Goal: Task Accomplishment & Management: Manage account settings

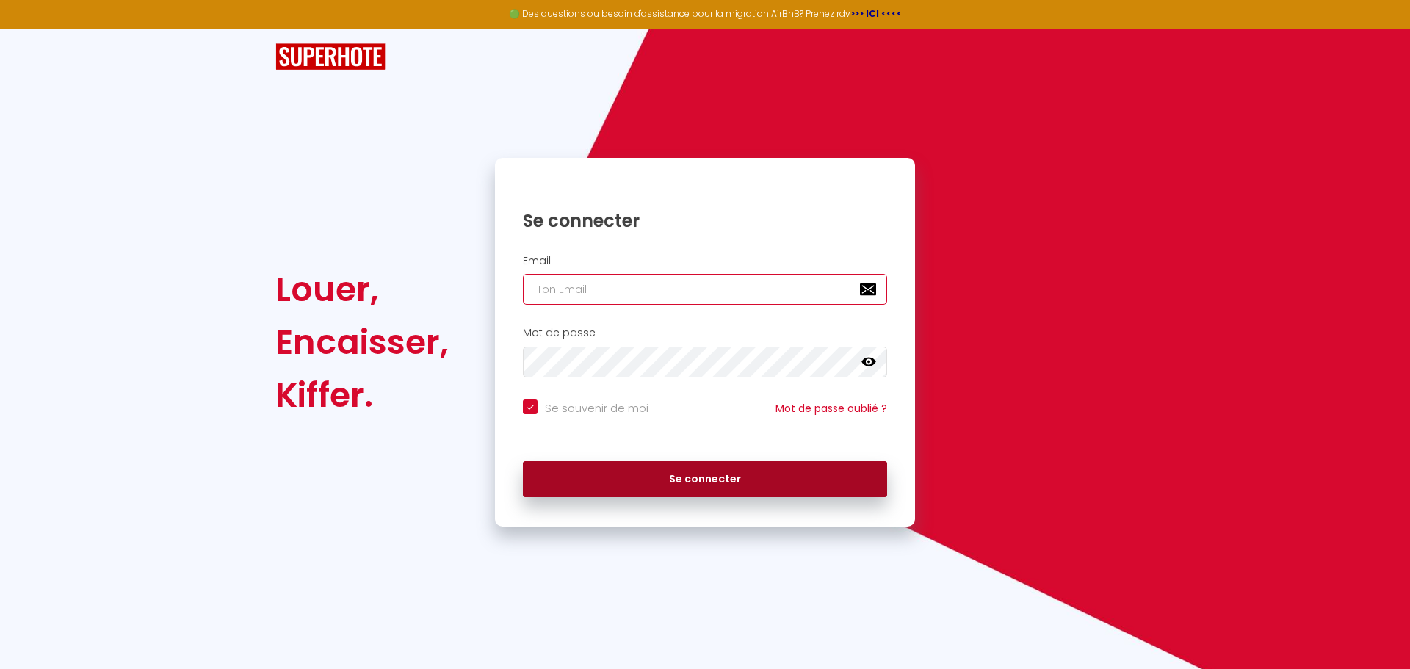
type input "[EMAIL_ADDRESS][DOMAIN_NAME]"
click at [676, 472] on button "Se connecter" at bounding box center [705, 479] width 364 height 37
checkbox input "true"
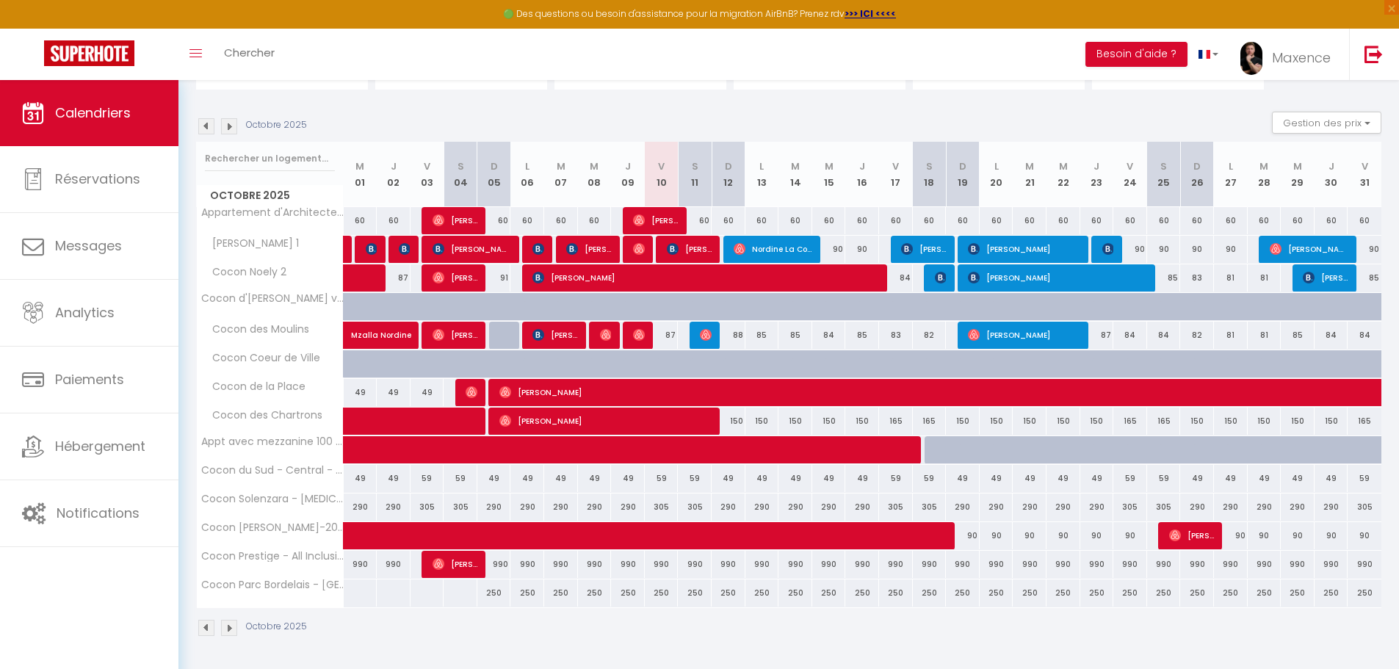
scroll to position [190, 0]
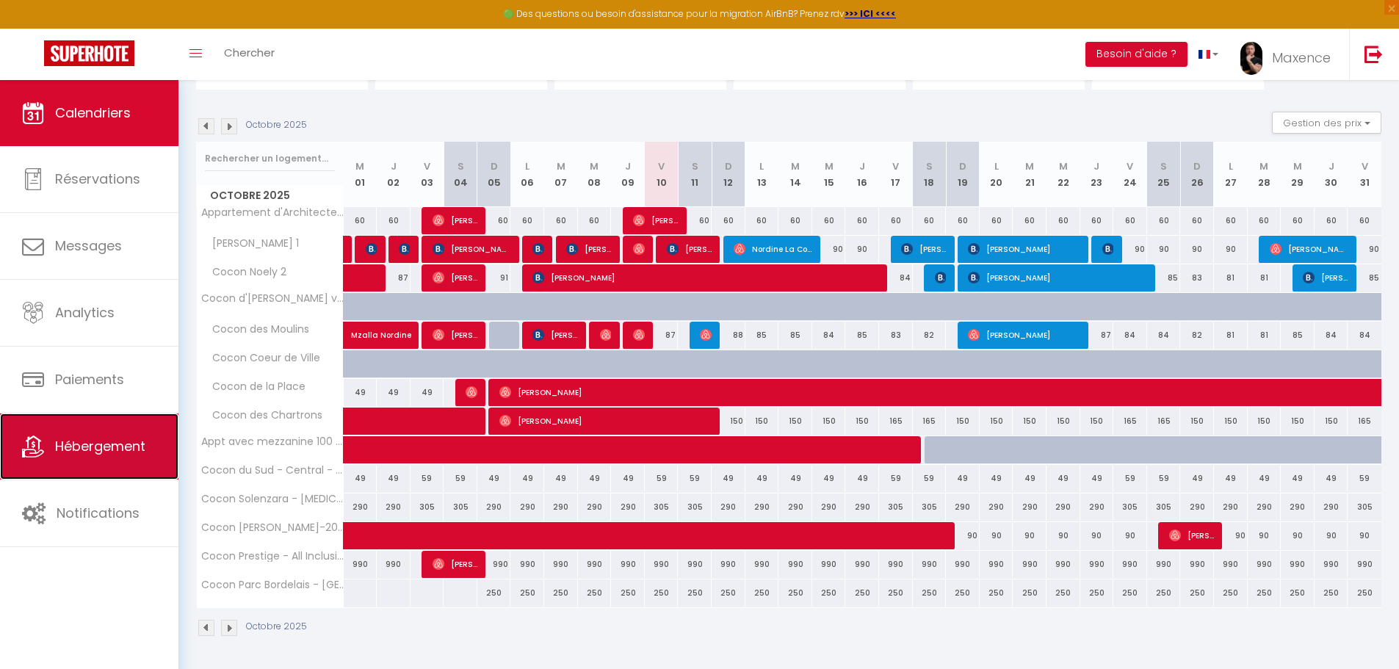
click at [89, 448] on span "Hébergement" at bounding box center [100, 446] width 90 height 18
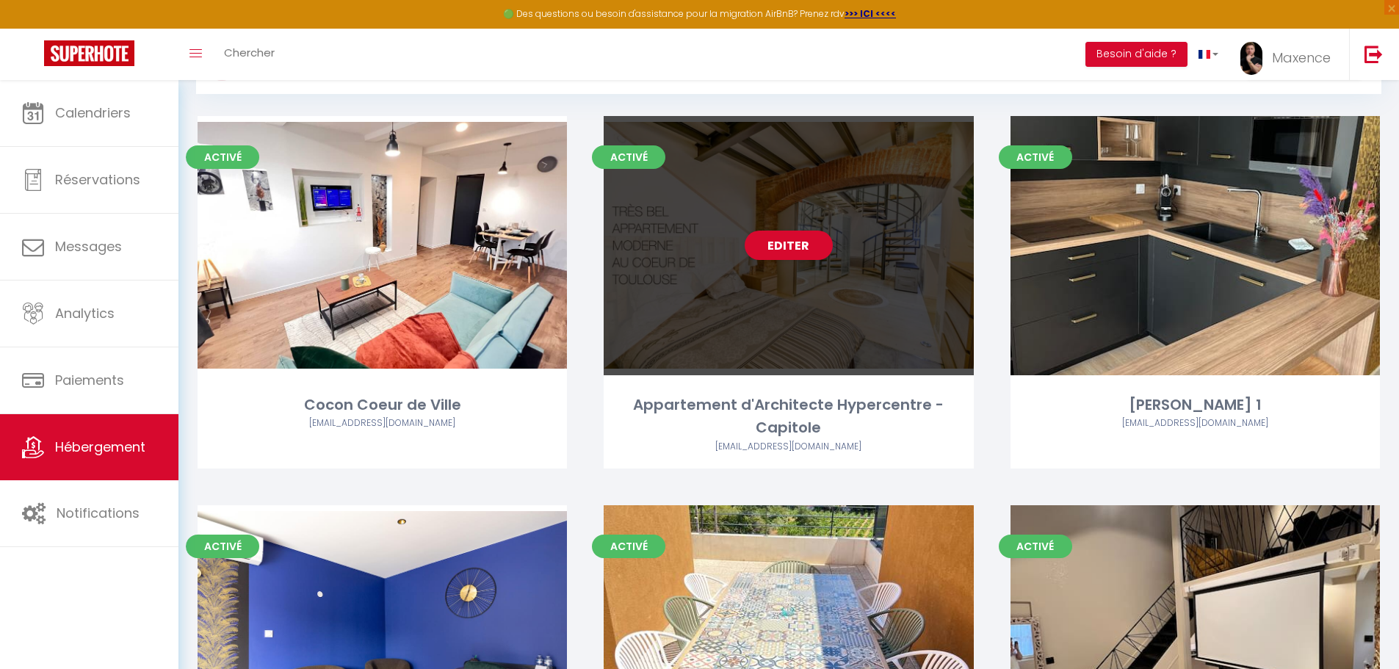
scroll to position [73, 0]
click at [810, 245] on link "Editer" at bounding box center [788, 244] width 88 height 29
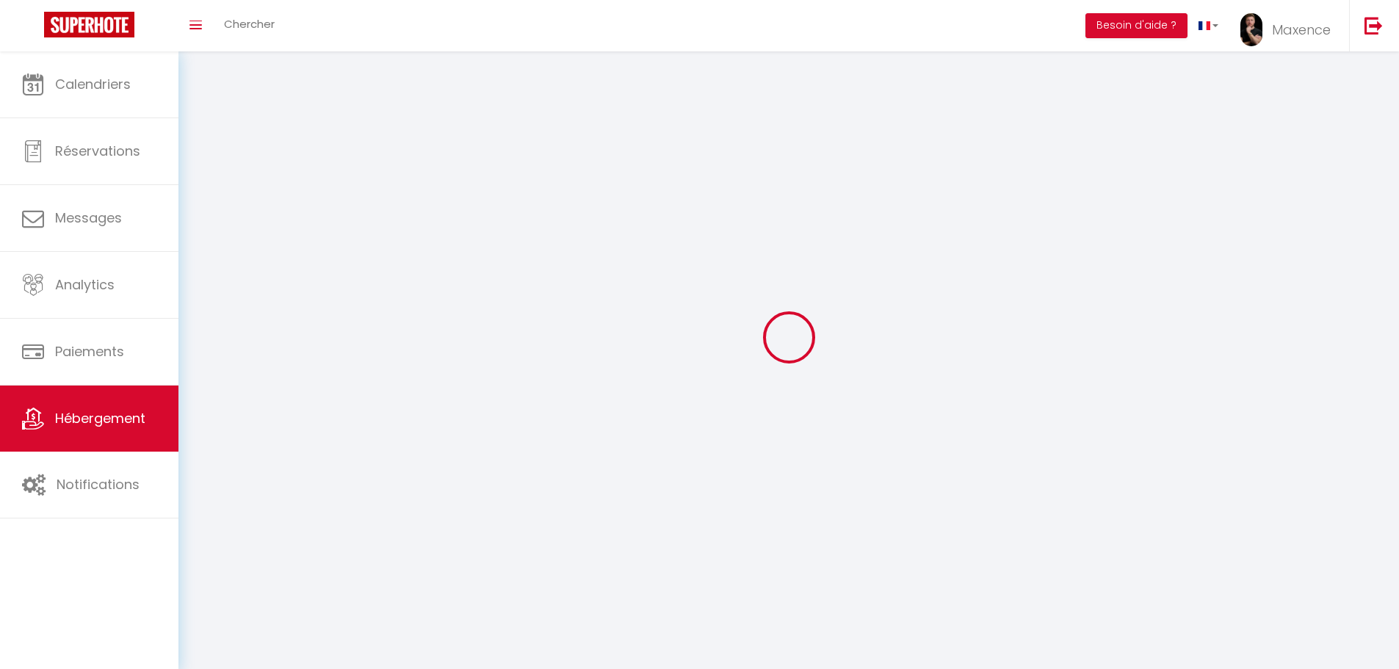
select select "1"
select select "28"
select select
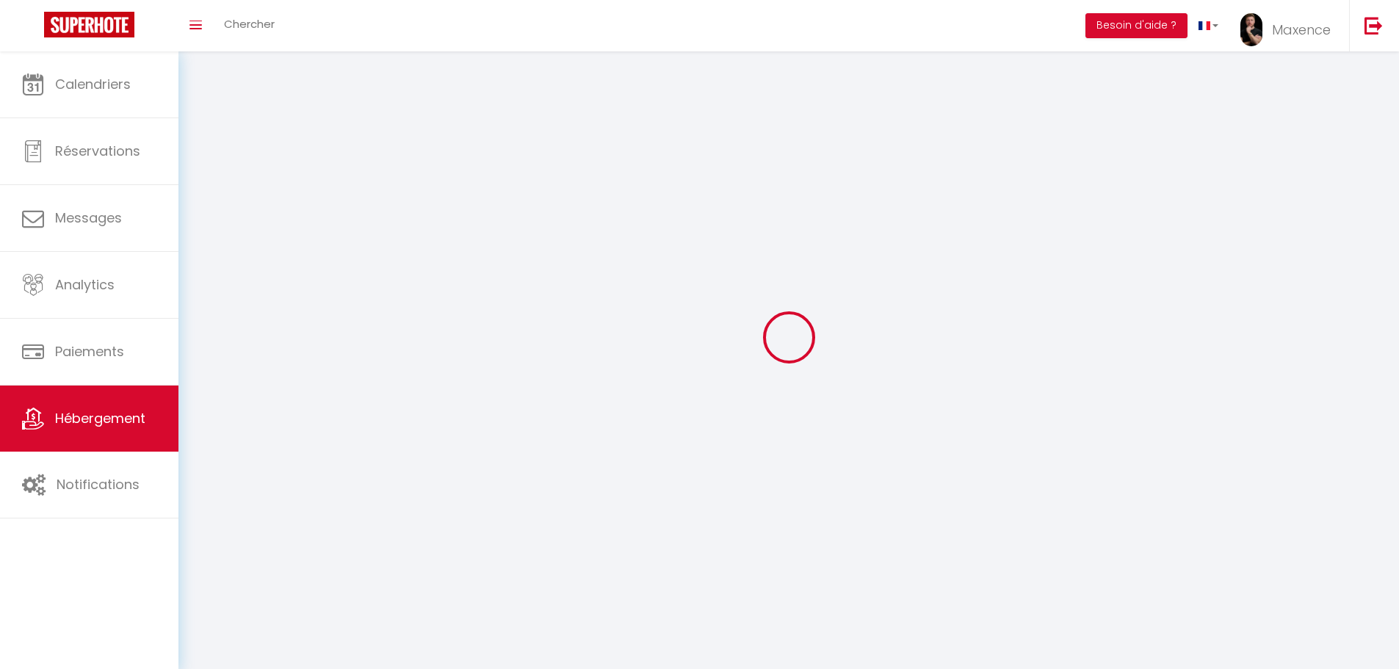
select select
checkbox input "false"
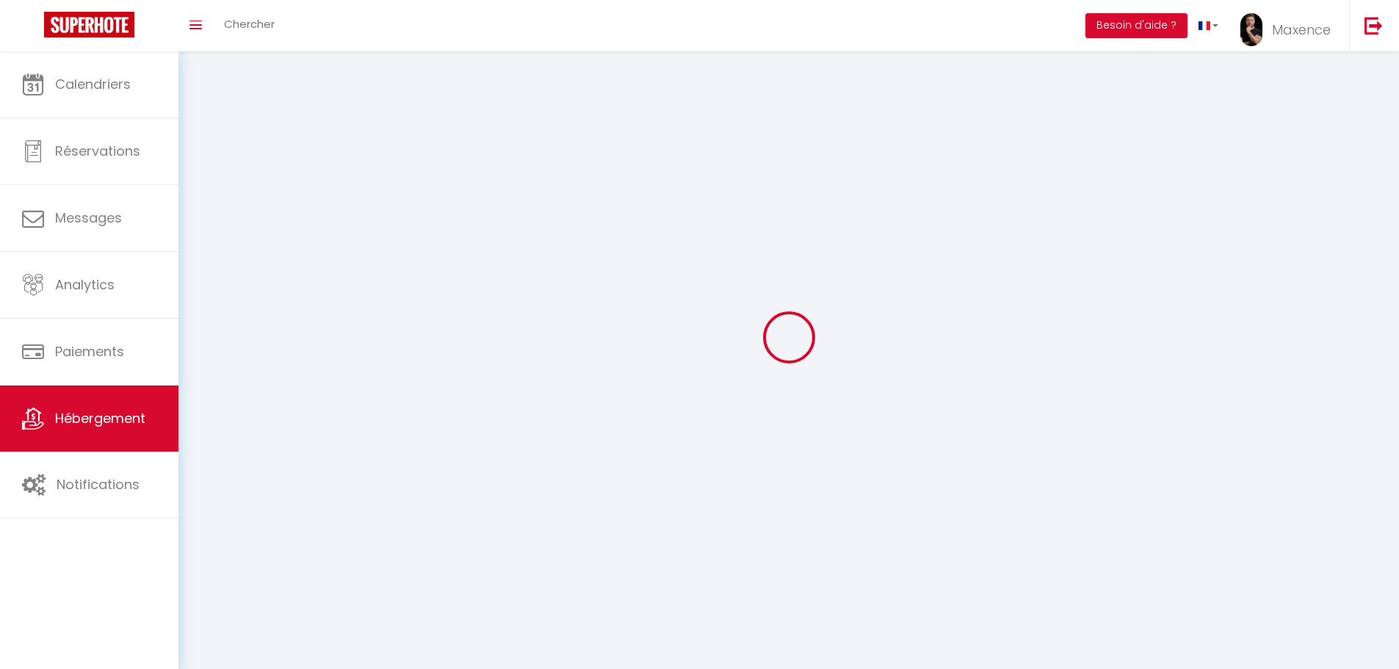
checkbox input "false"
select select
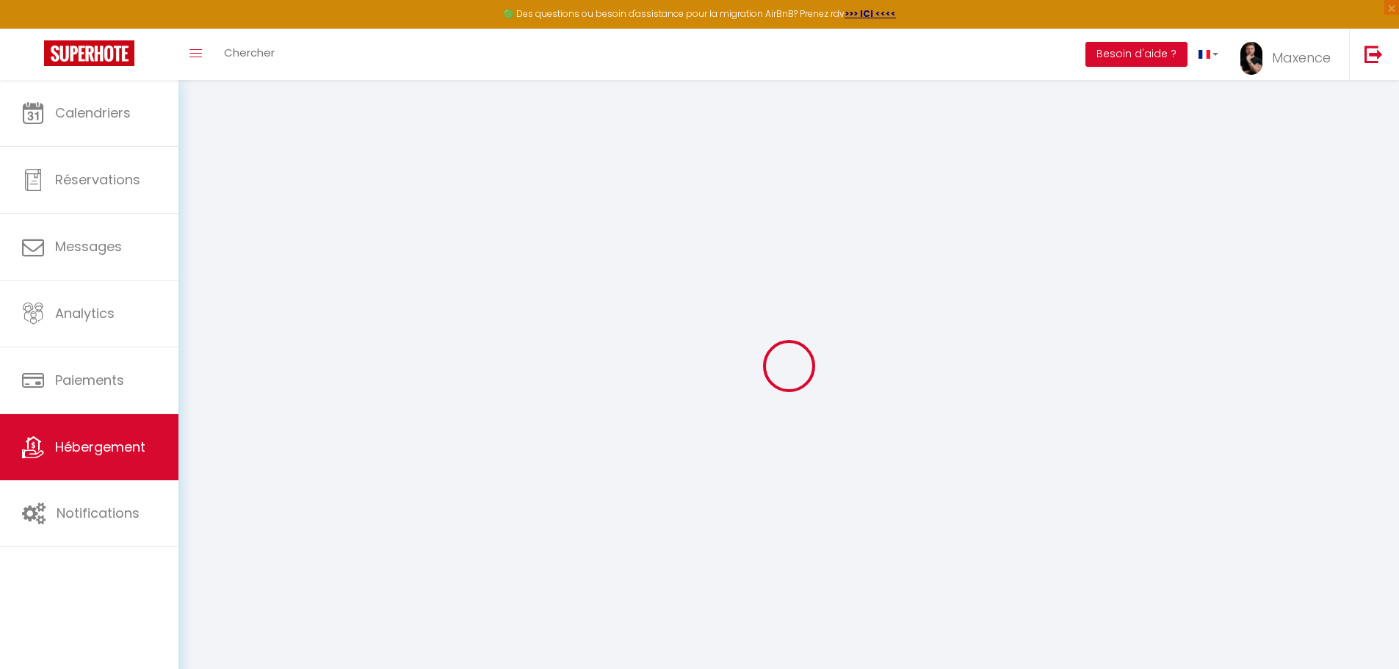
select select
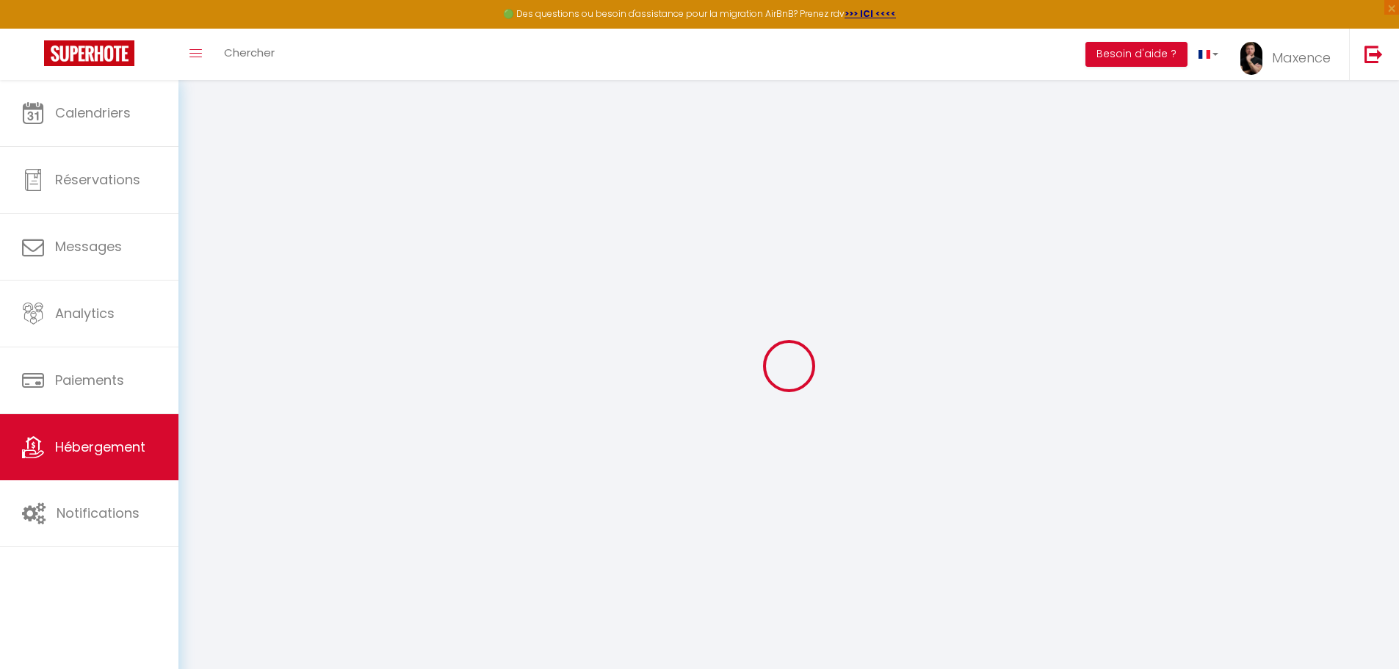
select select
checkbox input "false"
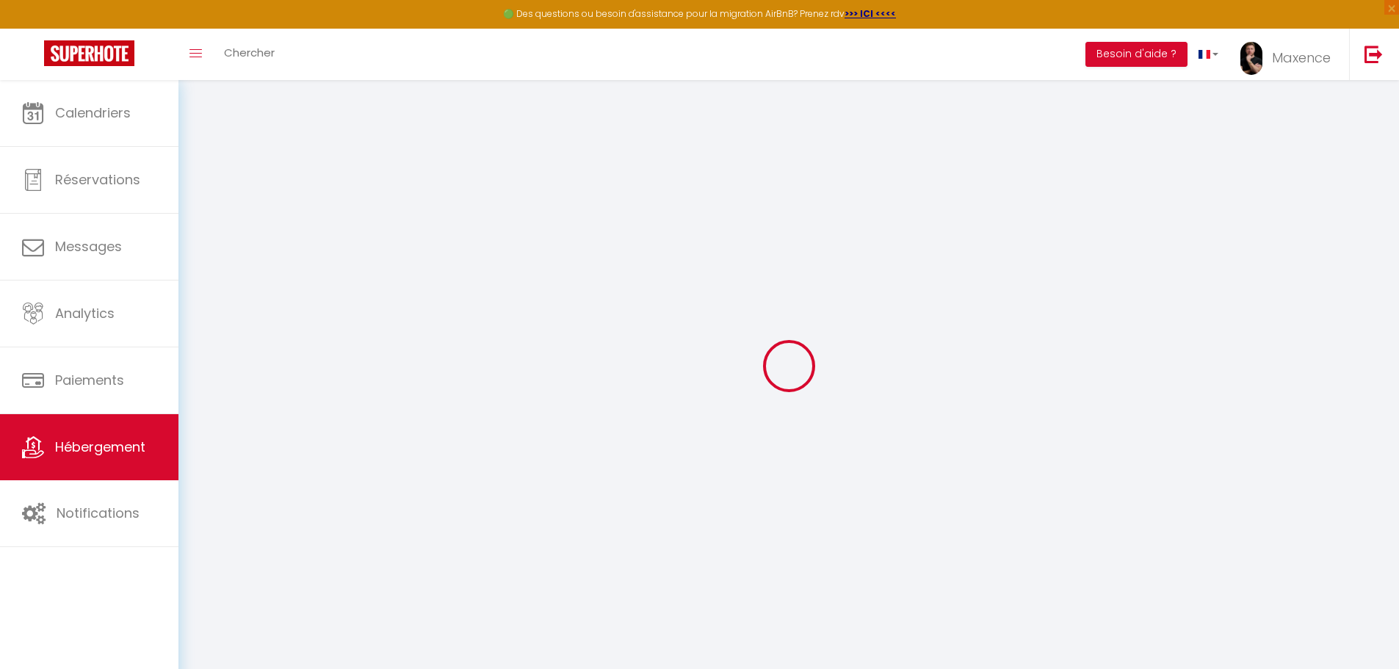
select select
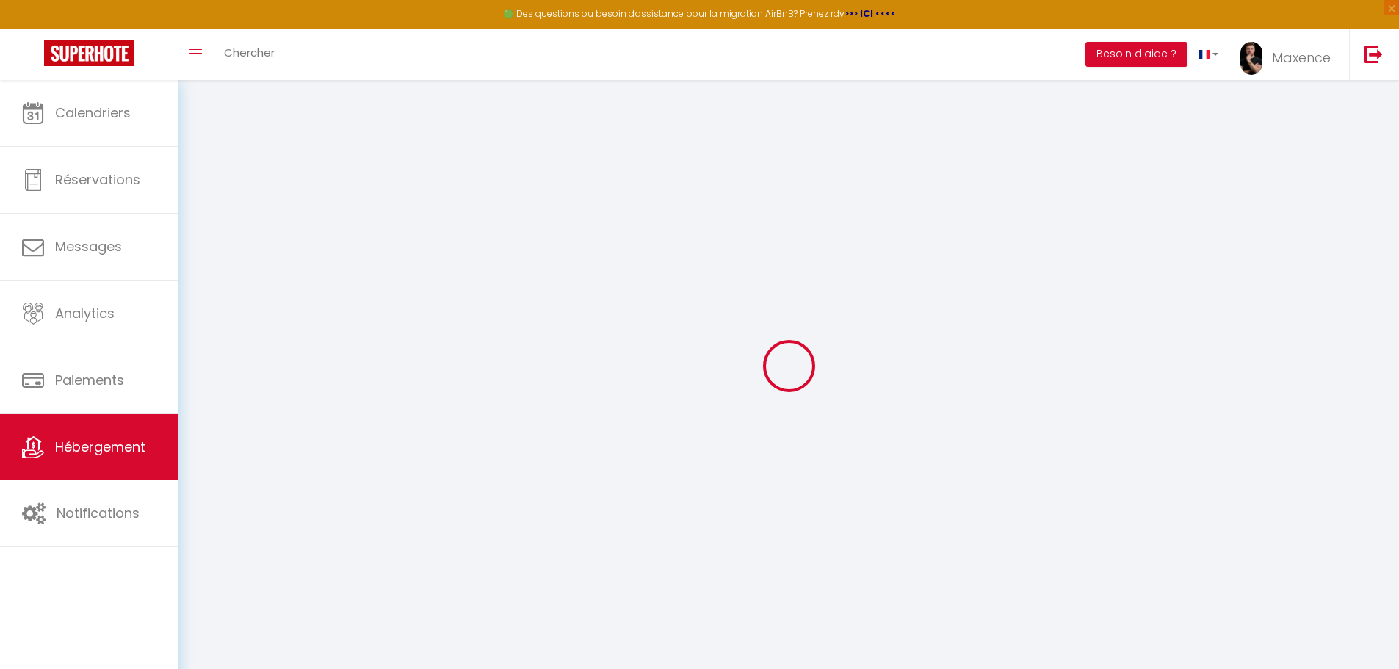
select select
checkbox input "false"
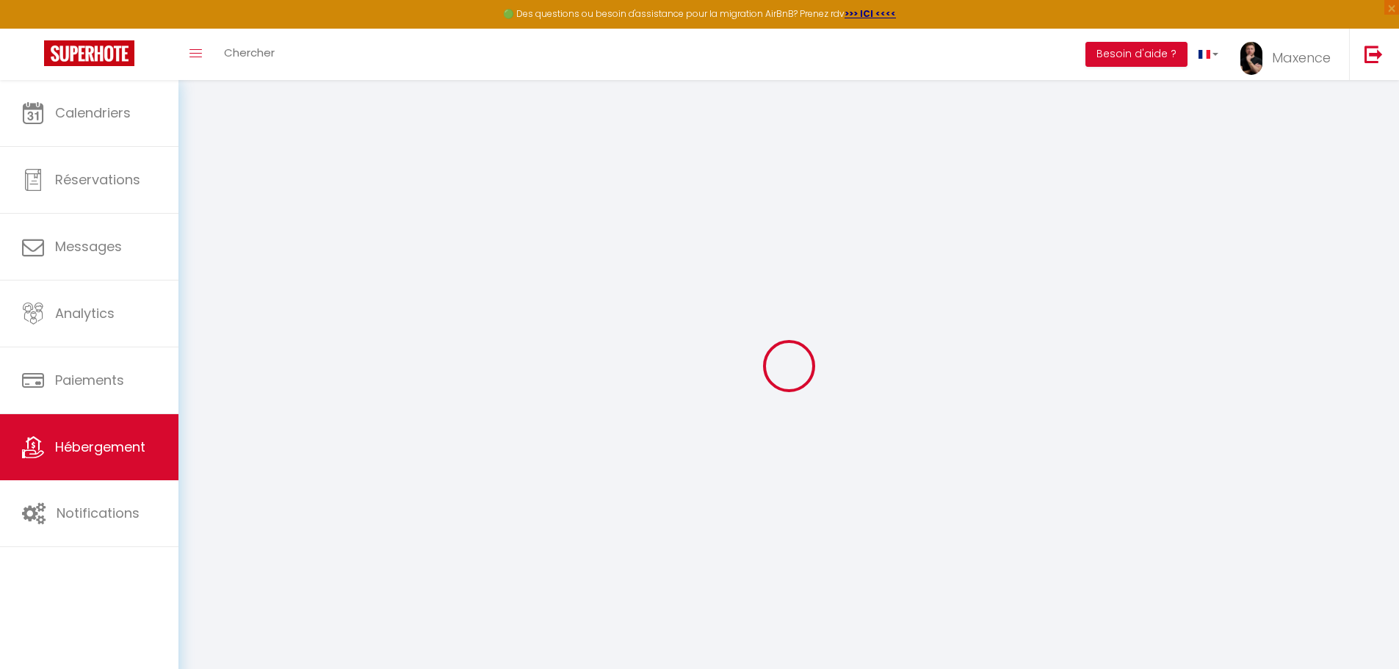
checkbox input "false"
select select
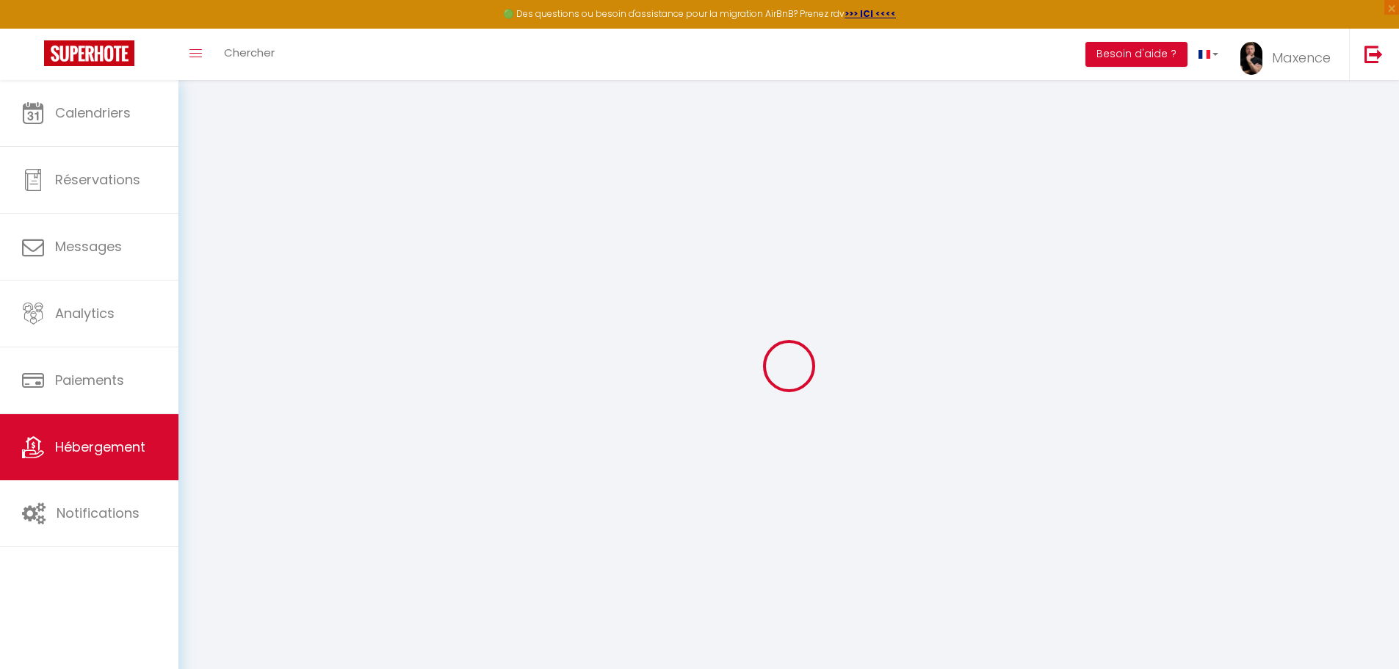
select select
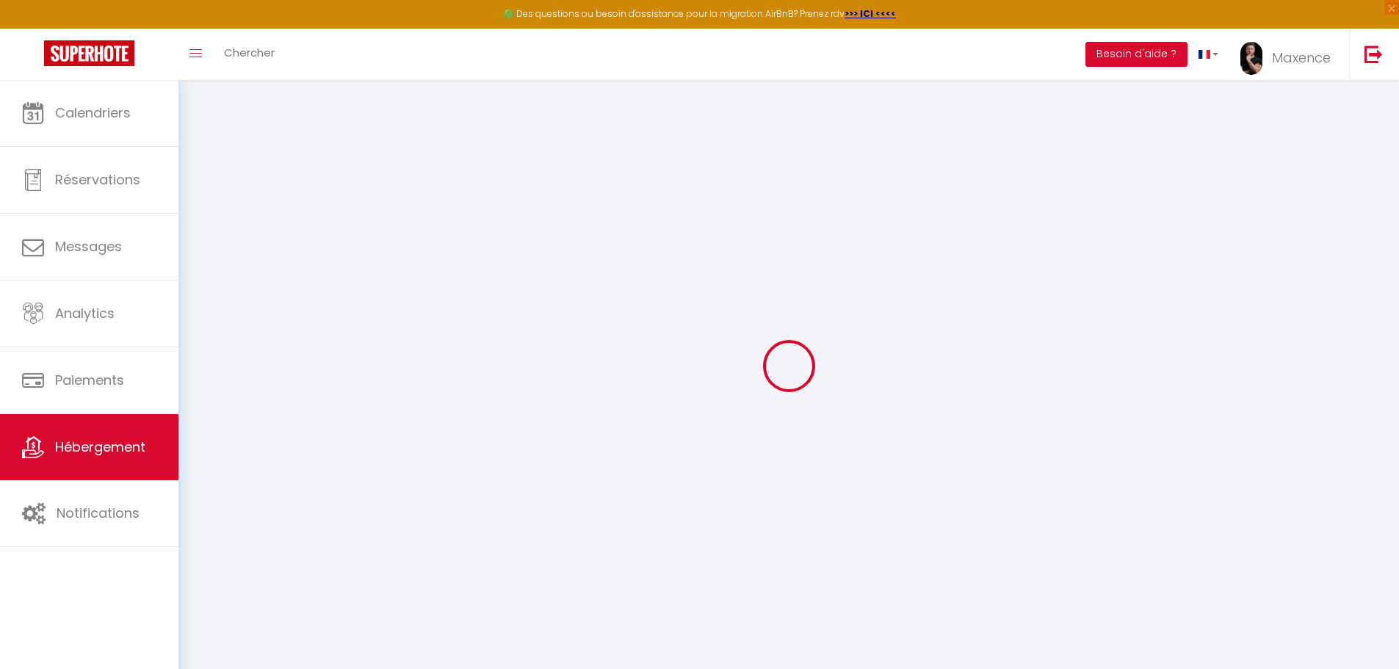
checkbox input "false"
select select
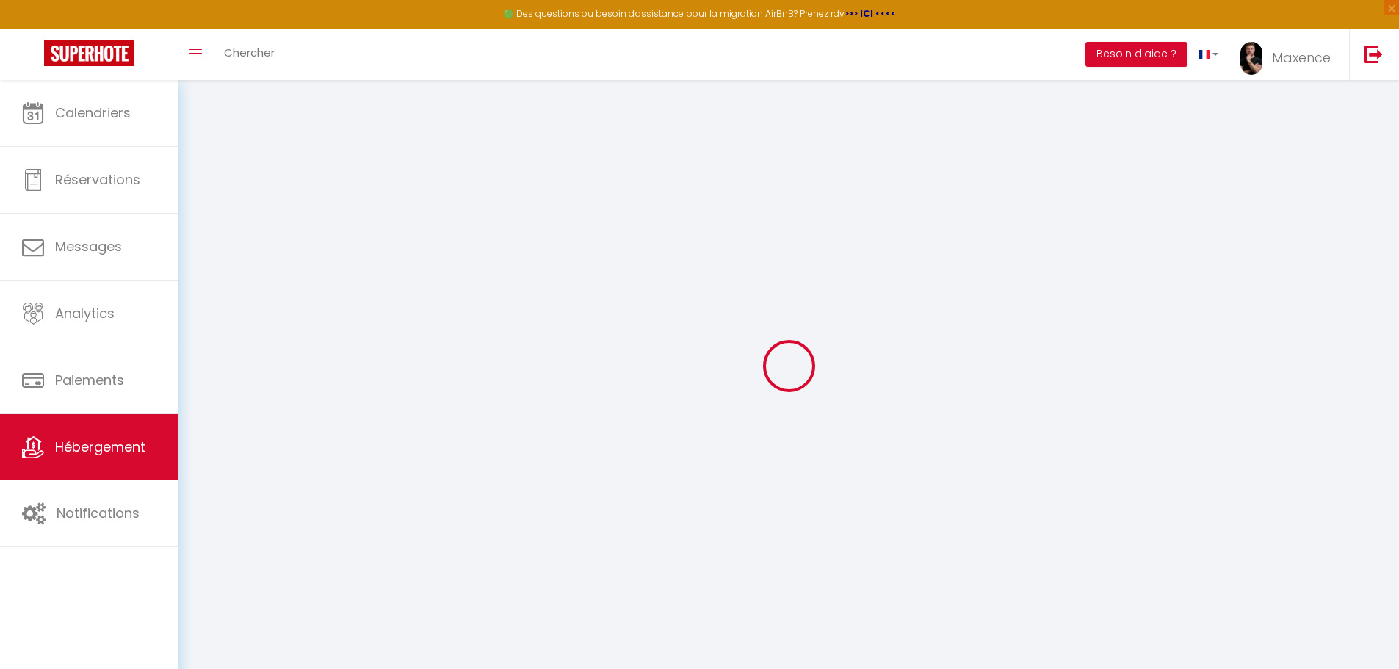
select select
type input "Appartement d'Architecte Hypercentre - Capitole"
type input "[PERSON_NAME]"
type input "60"
type input "5"
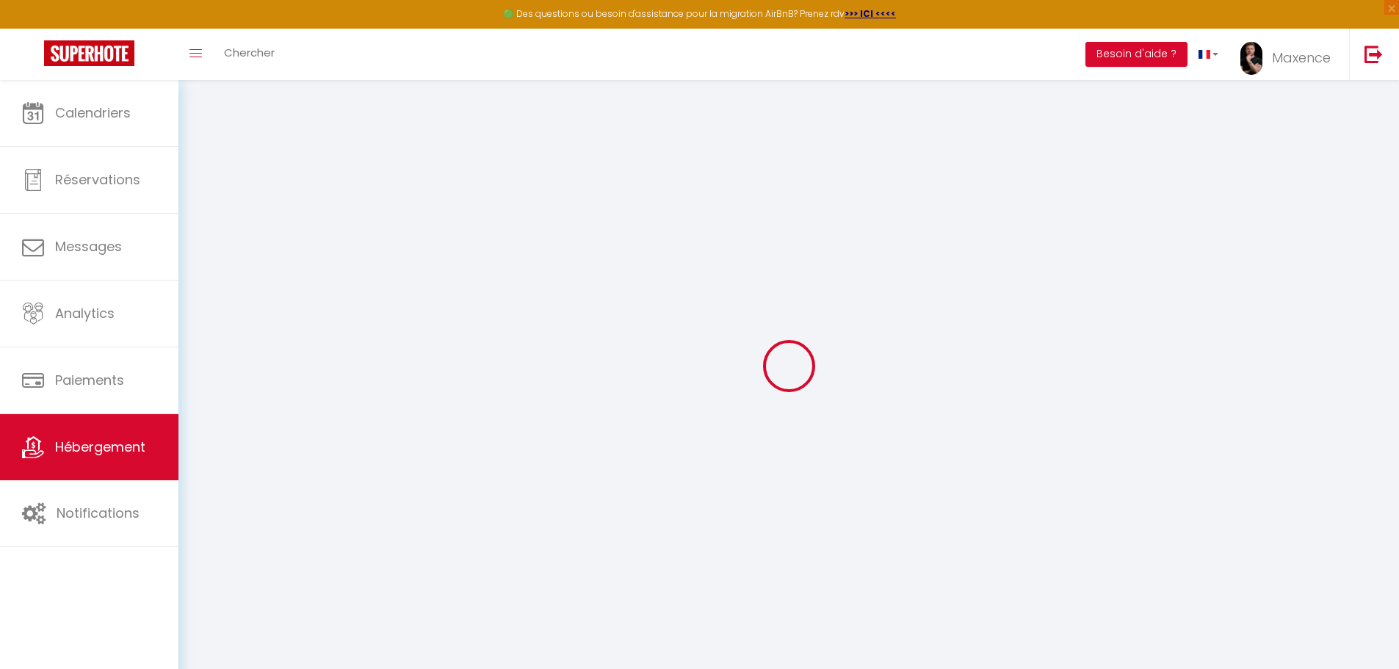
type input "50"
select select
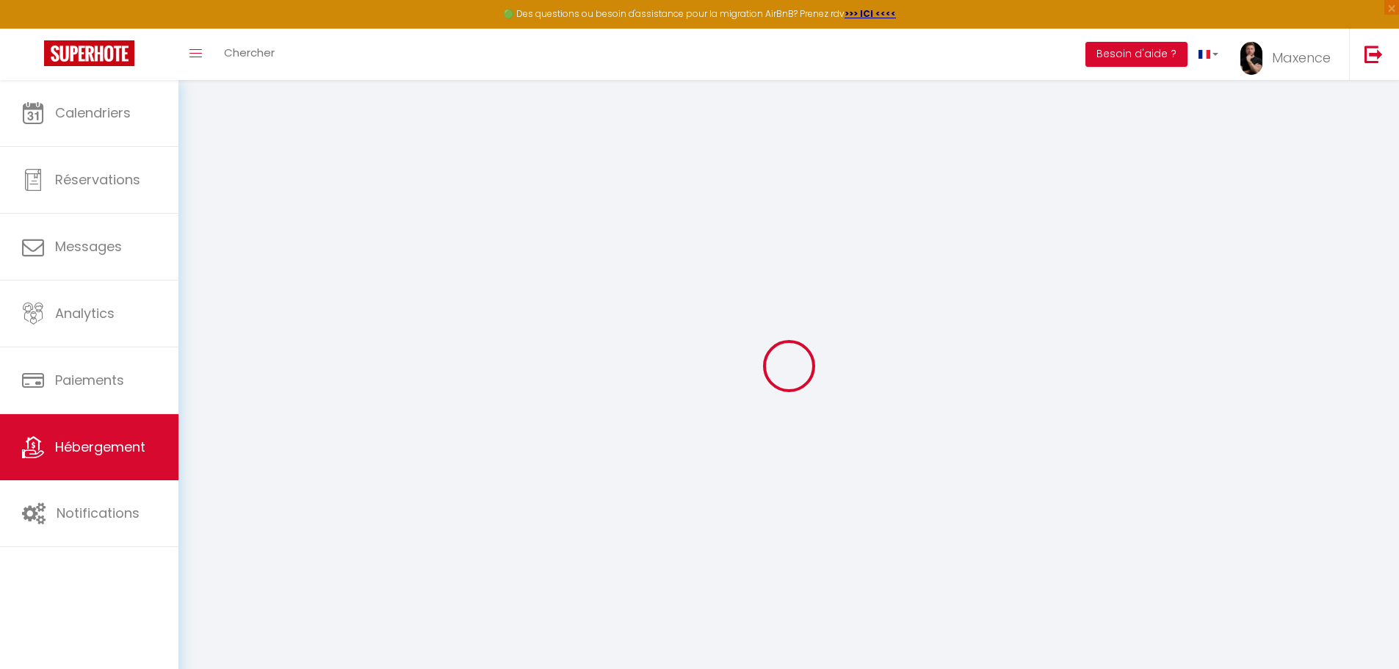
select select
type input "[STREET_ADDRESS][PERSON_NAME]"
type input "31000"
type input "[GEOGRAPHIC_DATA]"
type input "[EMAIL_ADDRESS][DOMAIN_NAME]"
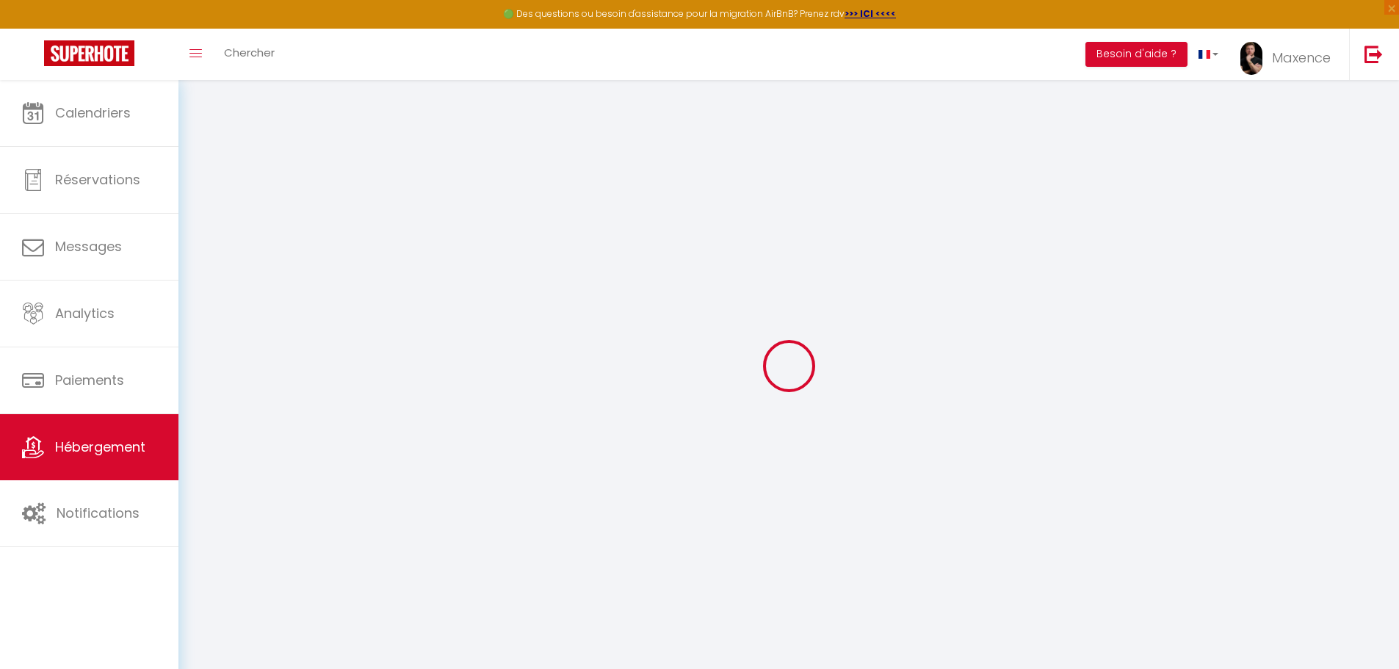
select select
checkbox input "false"
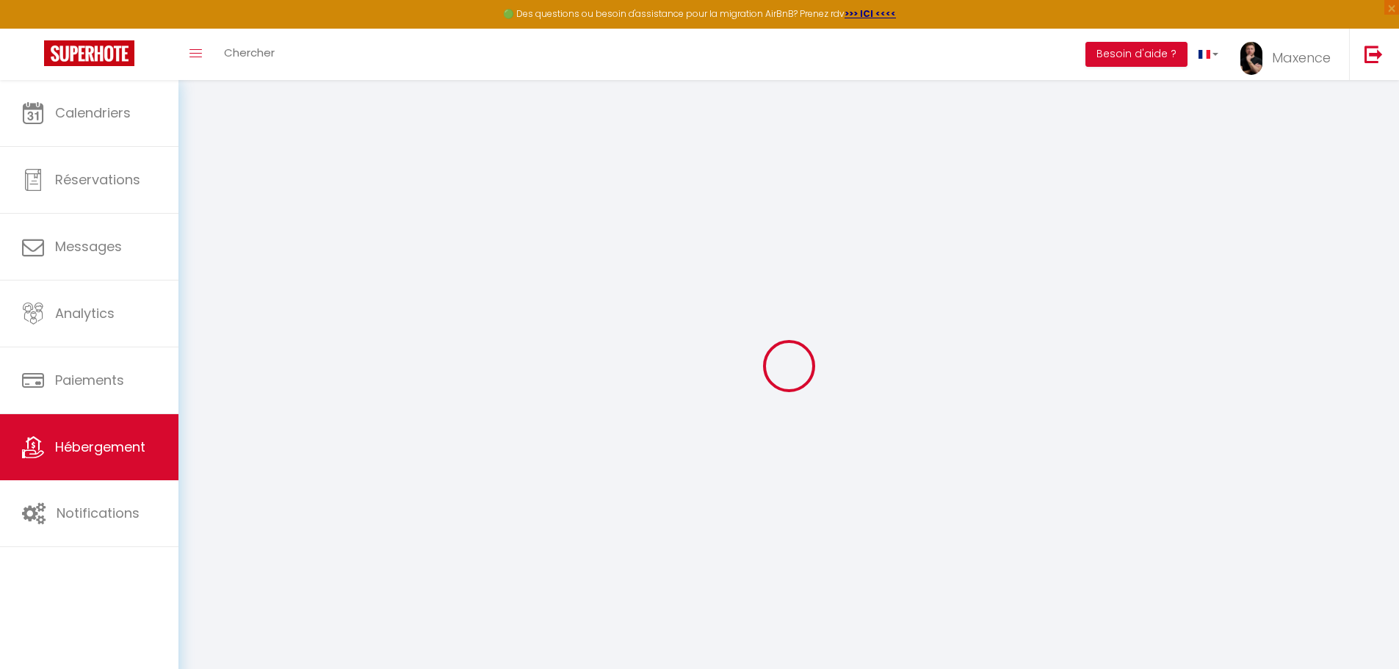
type input "0"
select select "37546"
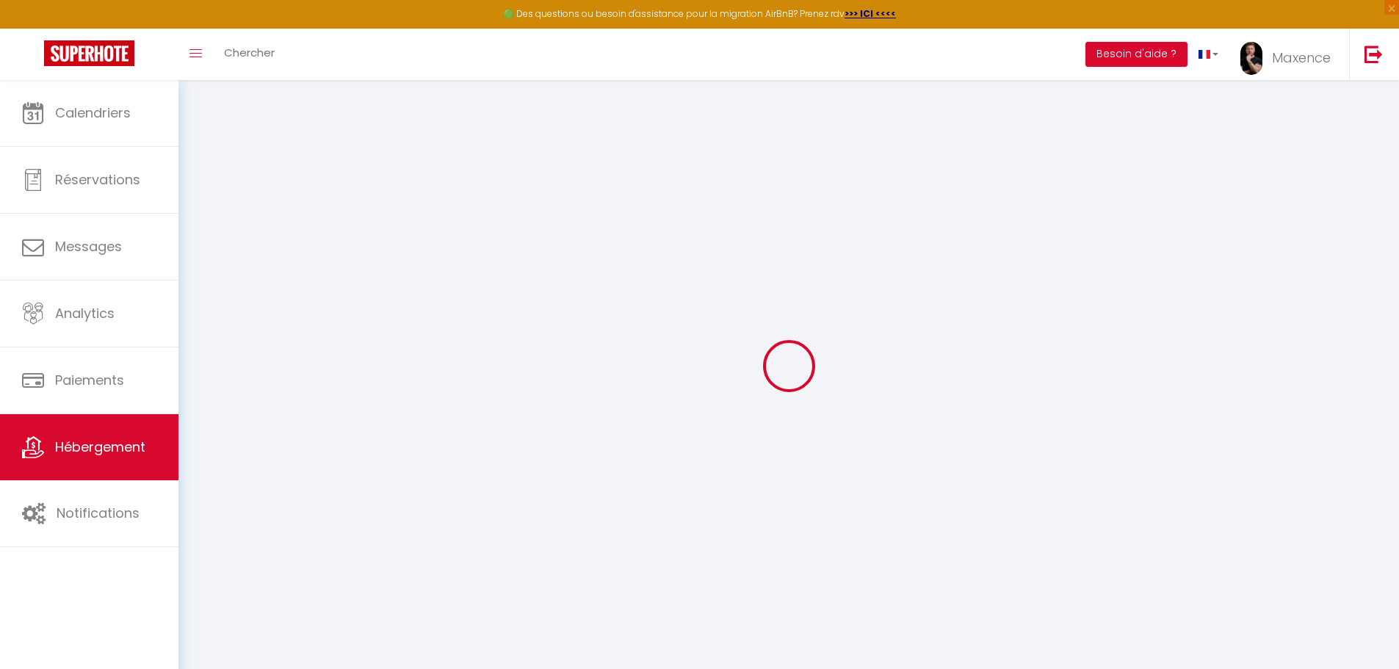
select select
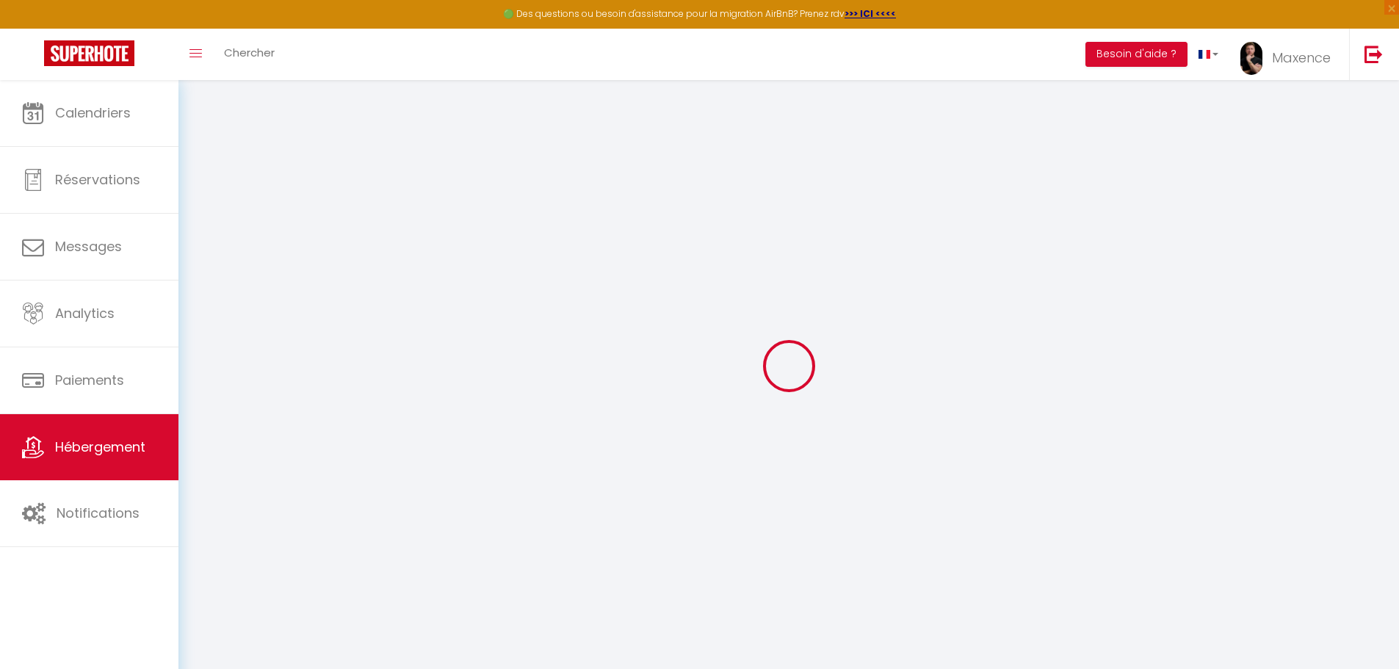
select select
checkbox input "false"
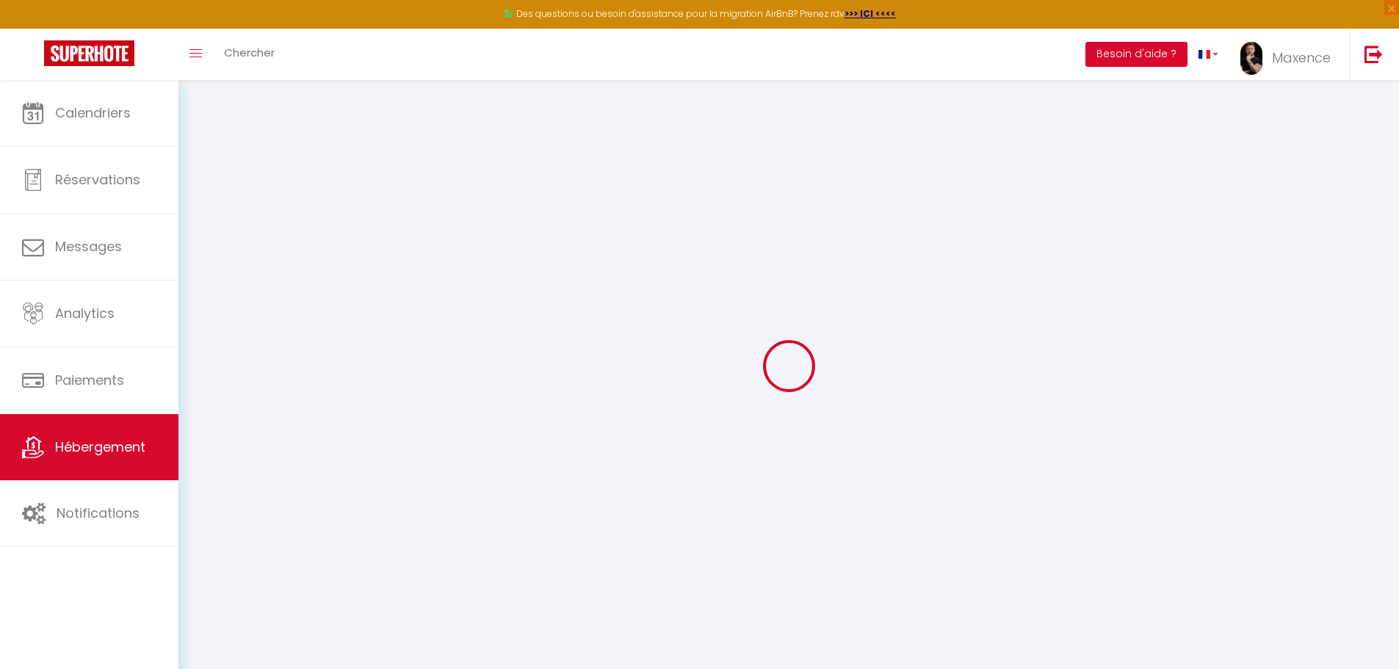
select select
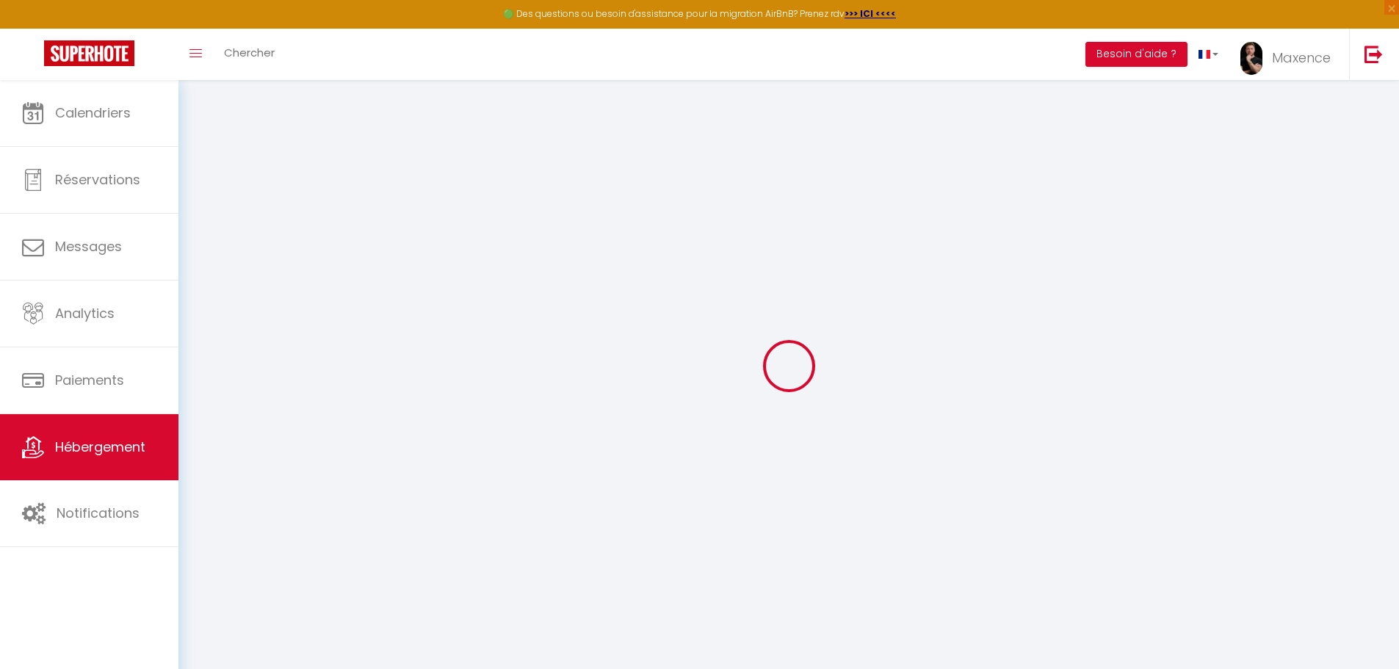
select select
checkbox input "false"
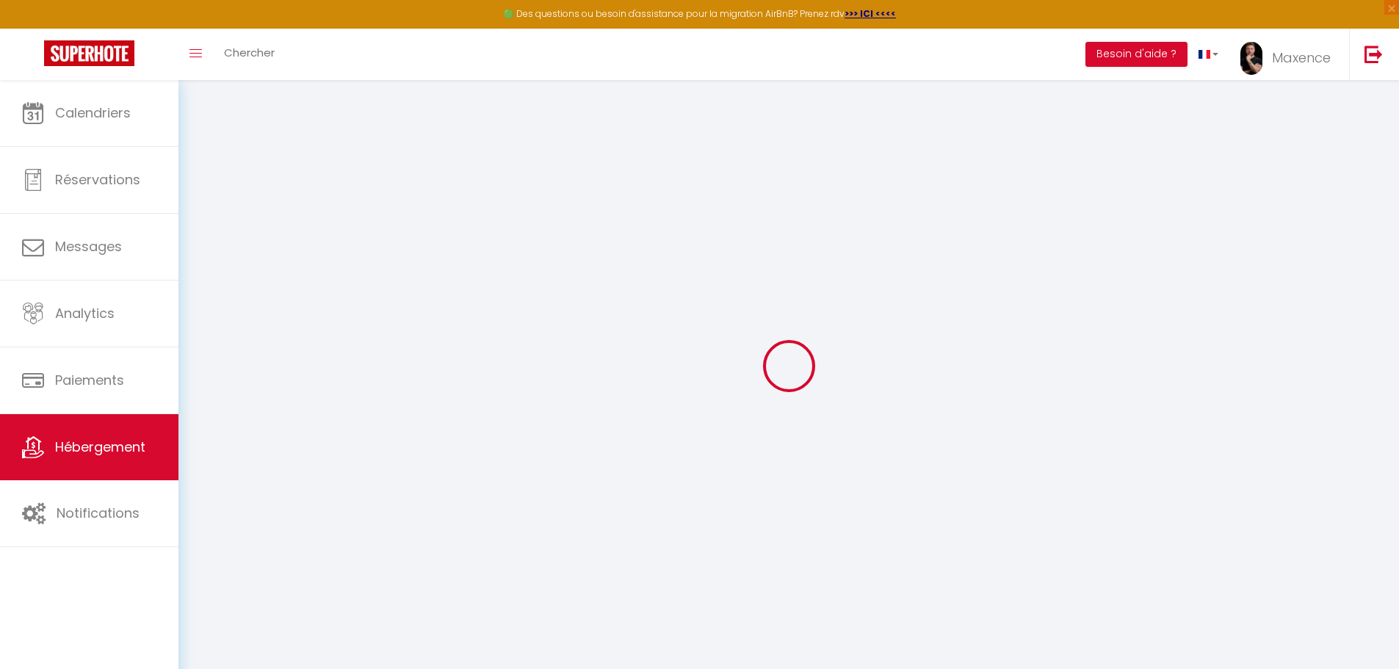
select select
checkbox input "false"
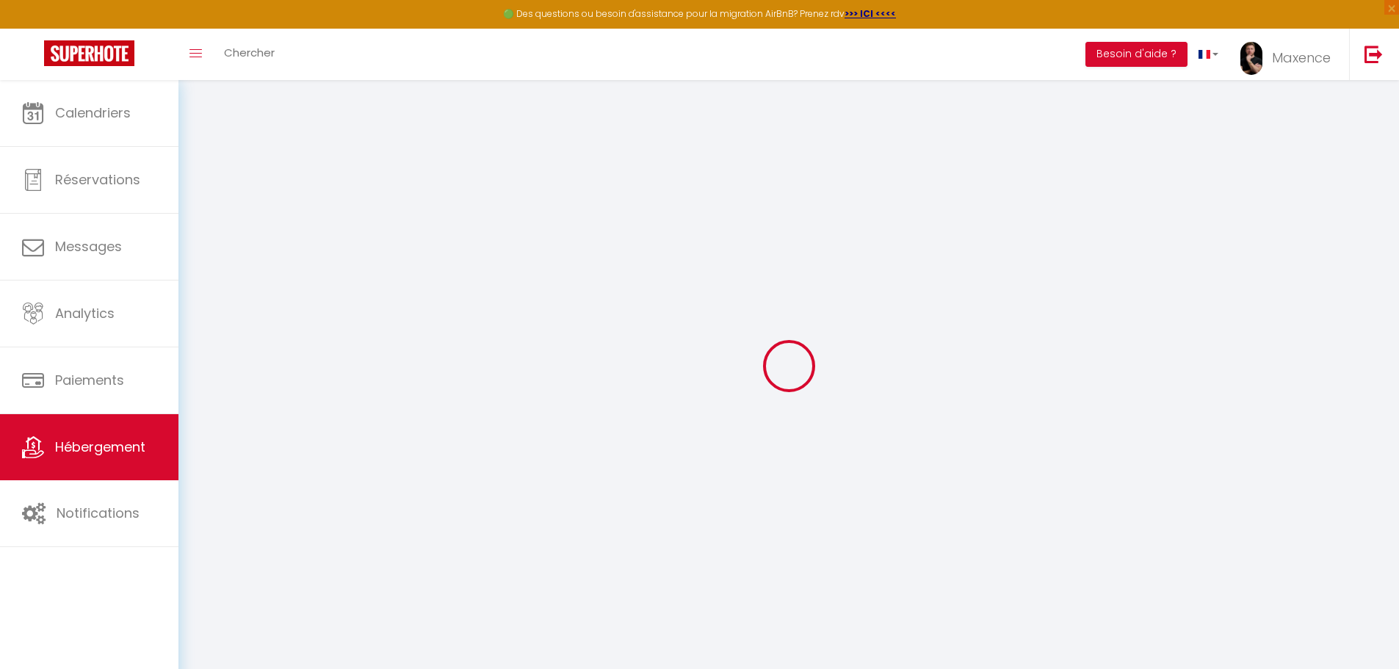
select select
checkbox input "false"
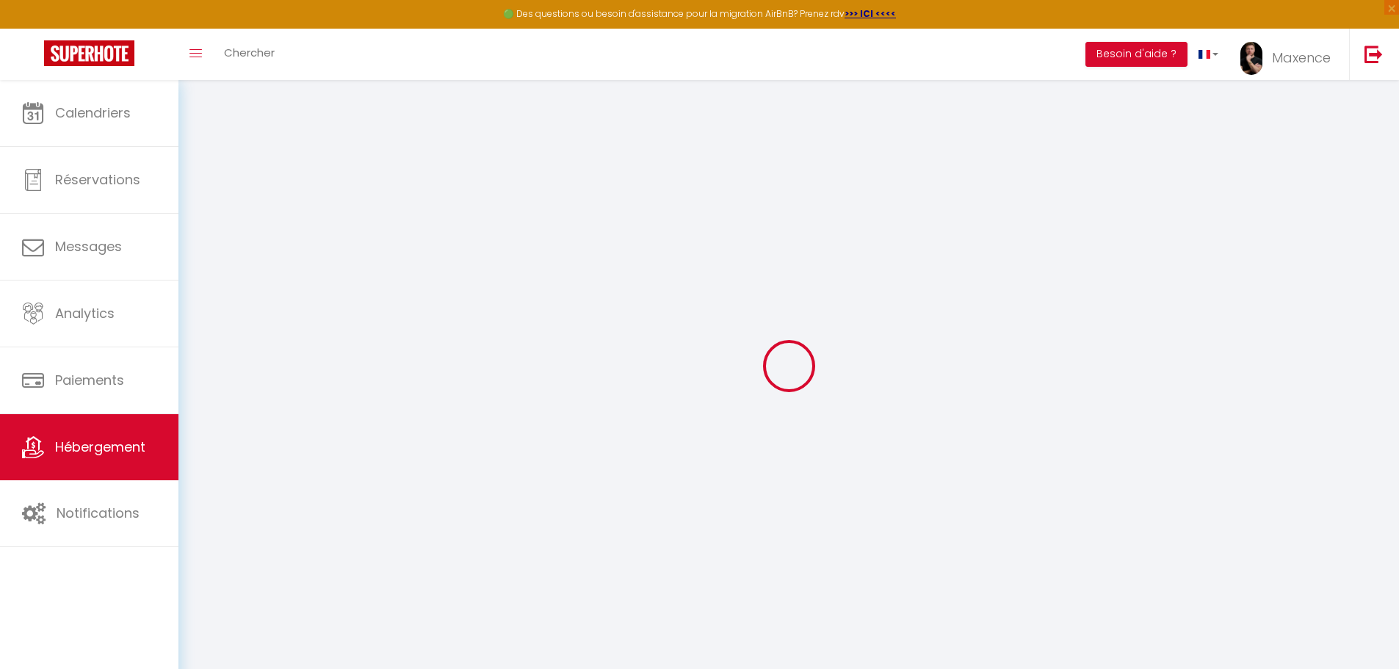
select select "15:00"
select select
select select "10:00"
select select "30"
select select "120"
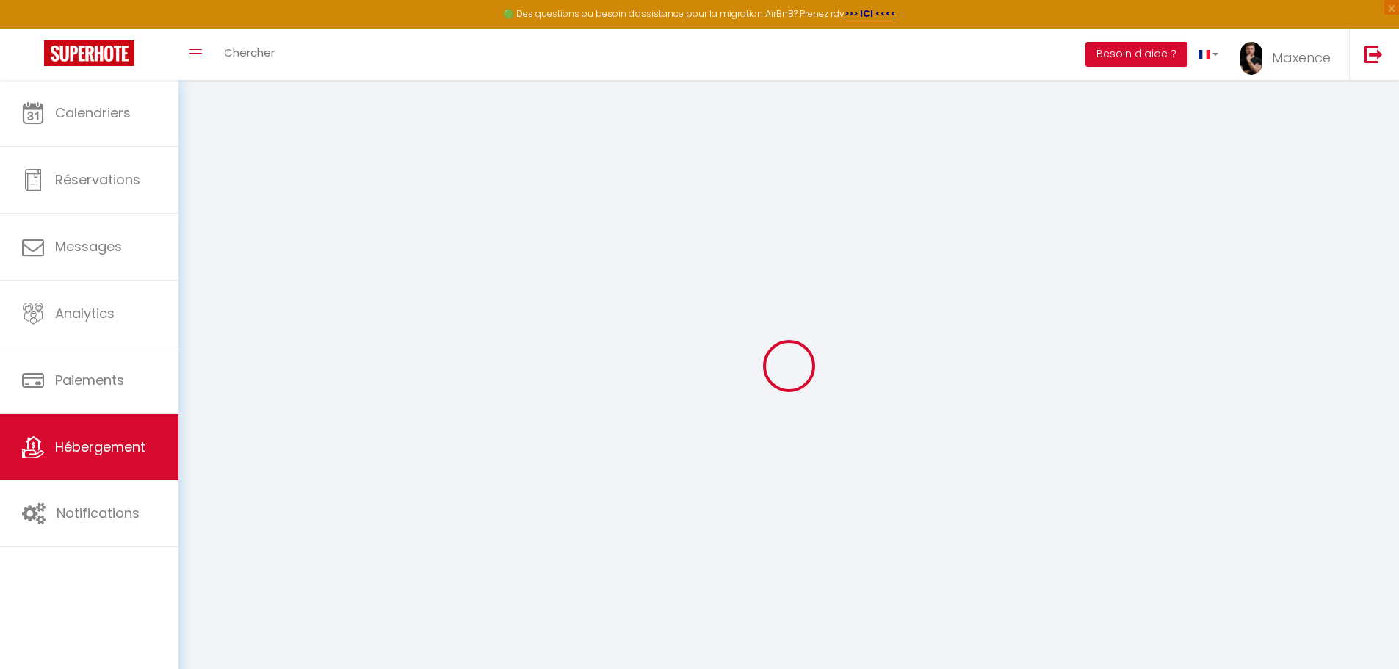
select select
checkbox input "false"
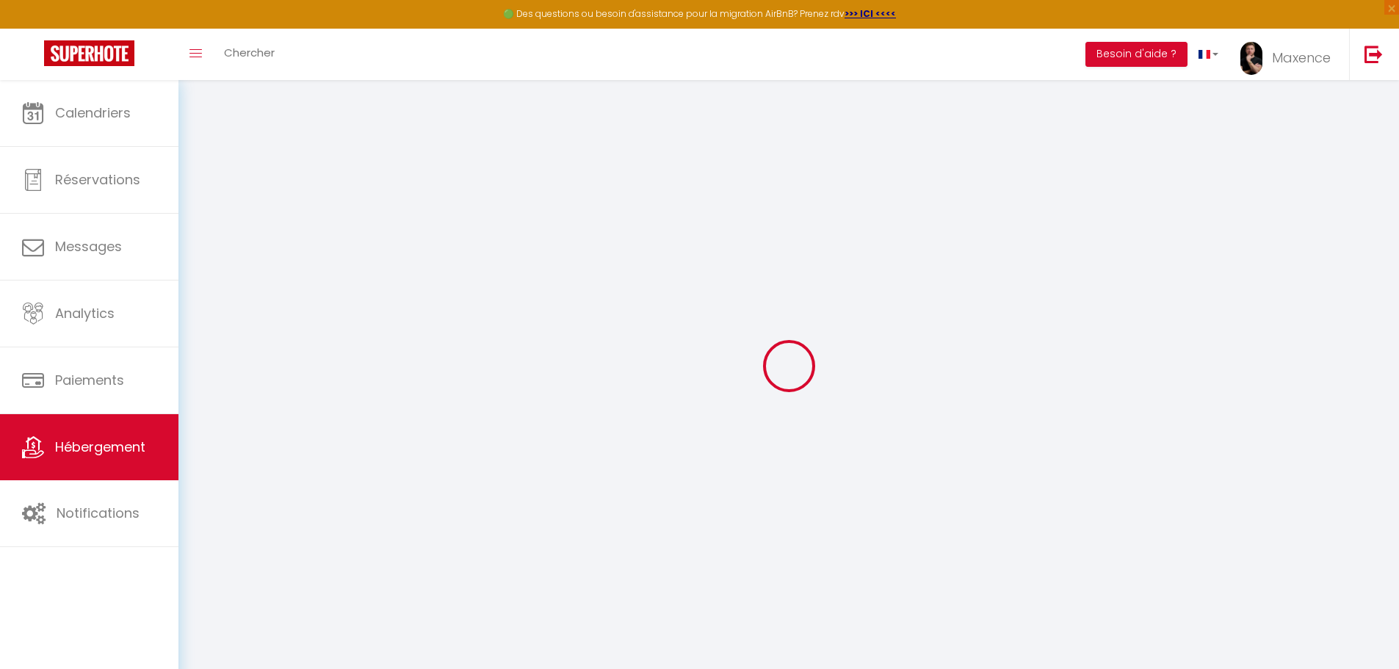
checkbox input "false"
select select
checkbox input "false"
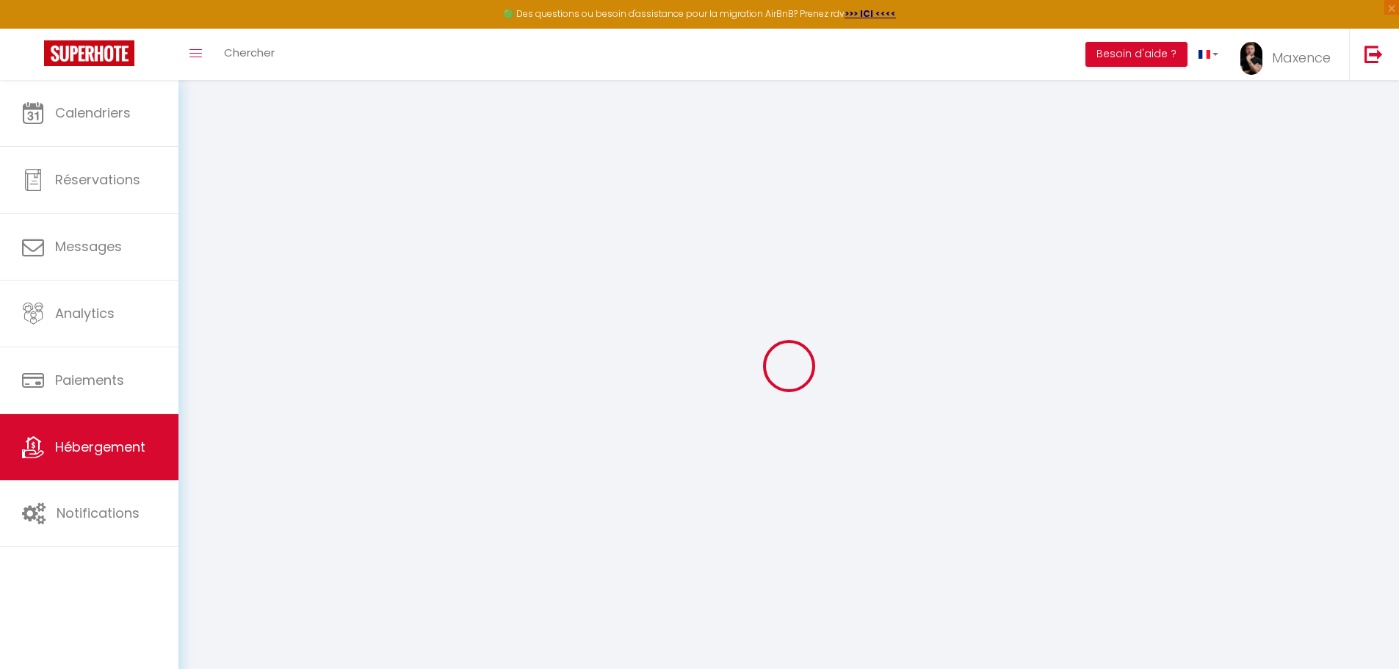
checkbox input "false"
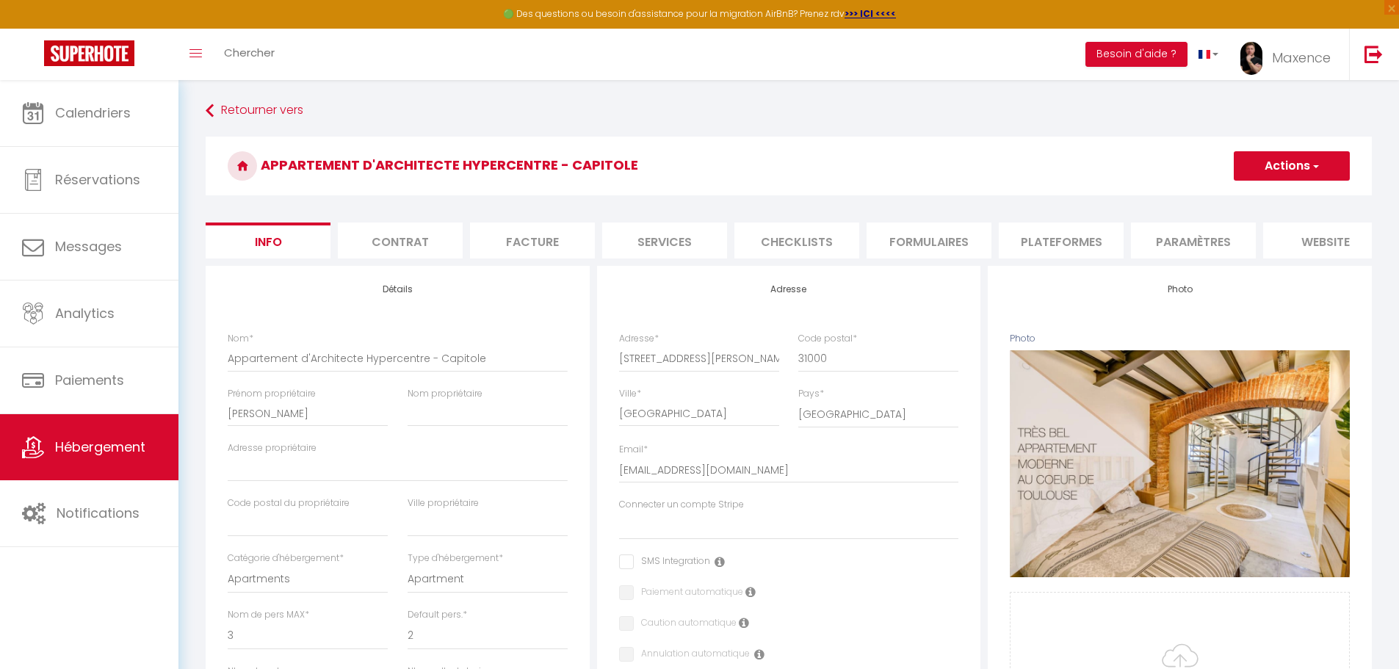
click at [1316, 169] on span "button" at bounding box center [1315, 166] width 10 height 15
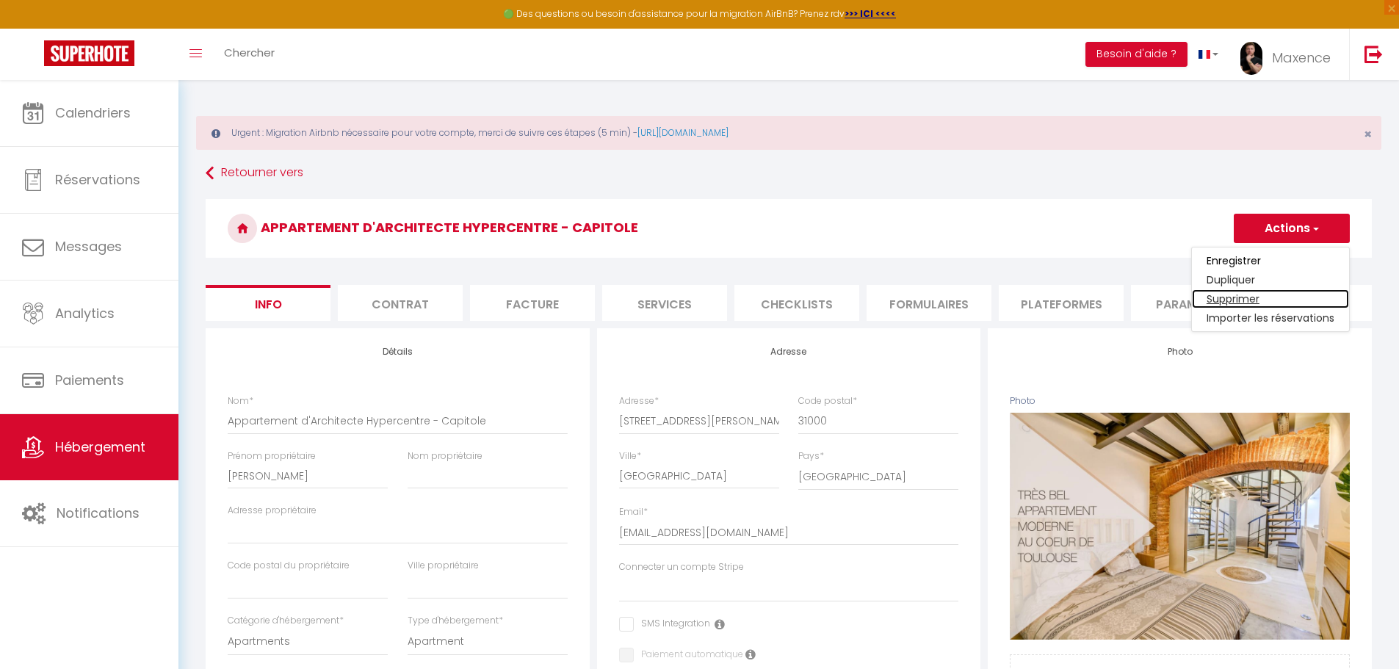
click at [1255, 301] on link "Supprimer" at bounding box center [1270, 298] width 157 height 19
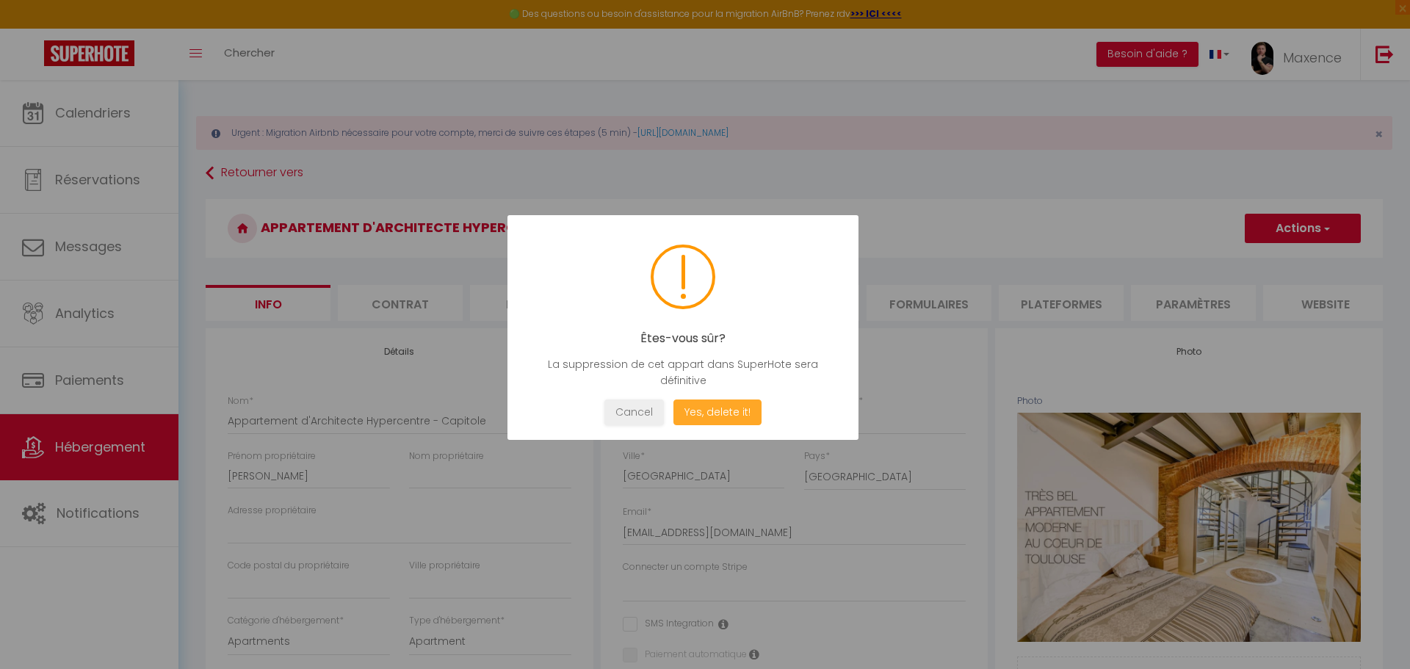
click at [728, 413] on button "Yes, delete it!" at bounding box center [717, 412] width 88 height 26
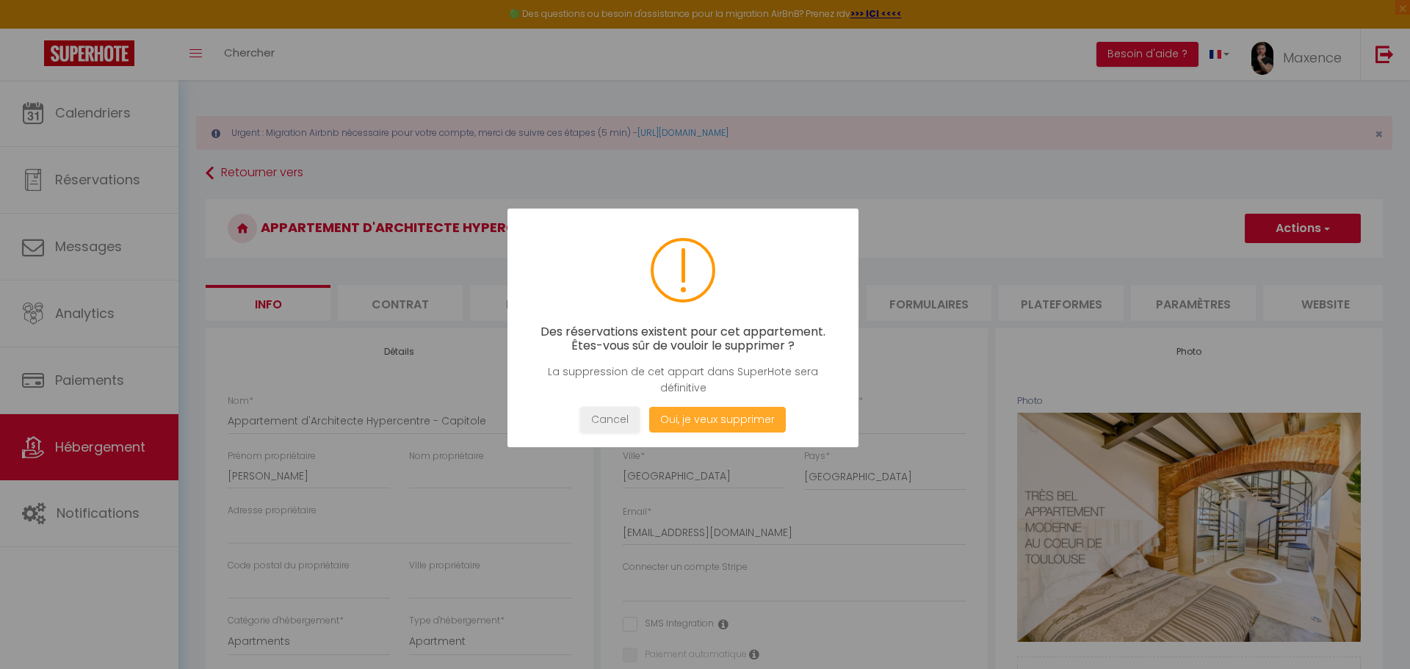
click at [721, 424] on button "Oui, je veux supprimer" at bounding box center [717, 420] width 137 height 26
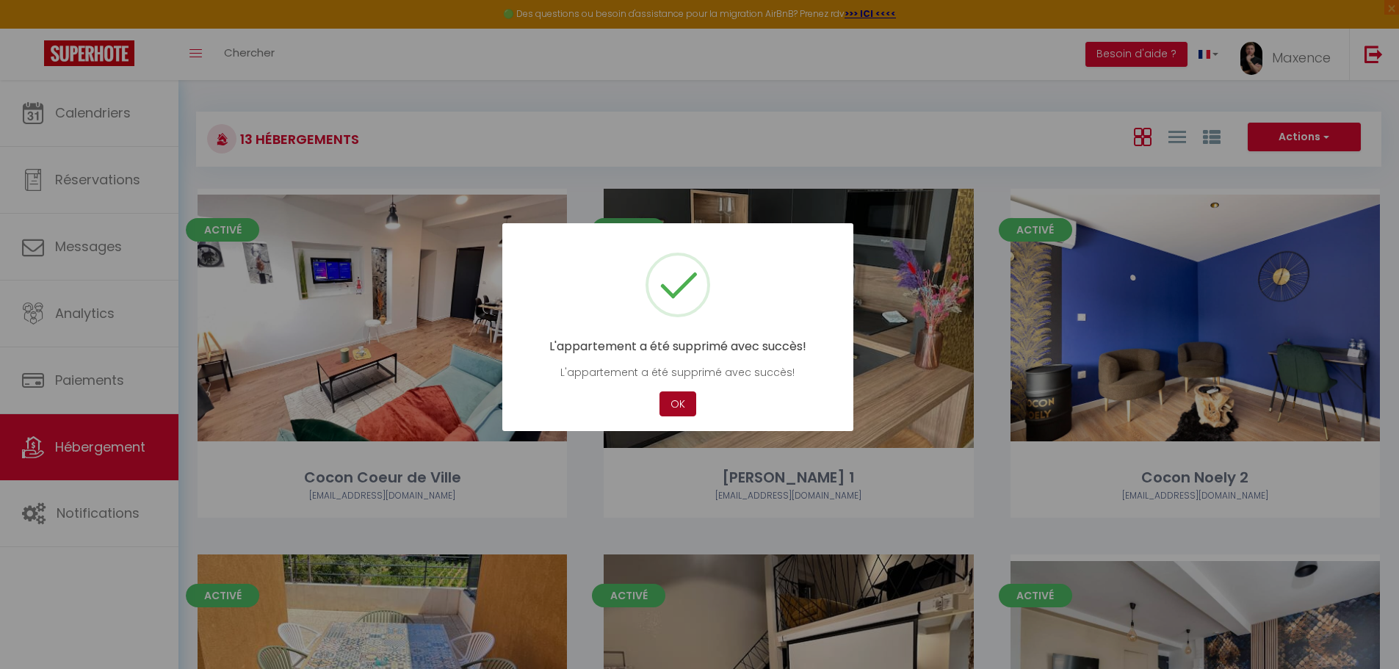
click at [679, 401] on button "OK" at bounding box center [677, 404] width 37 height 26
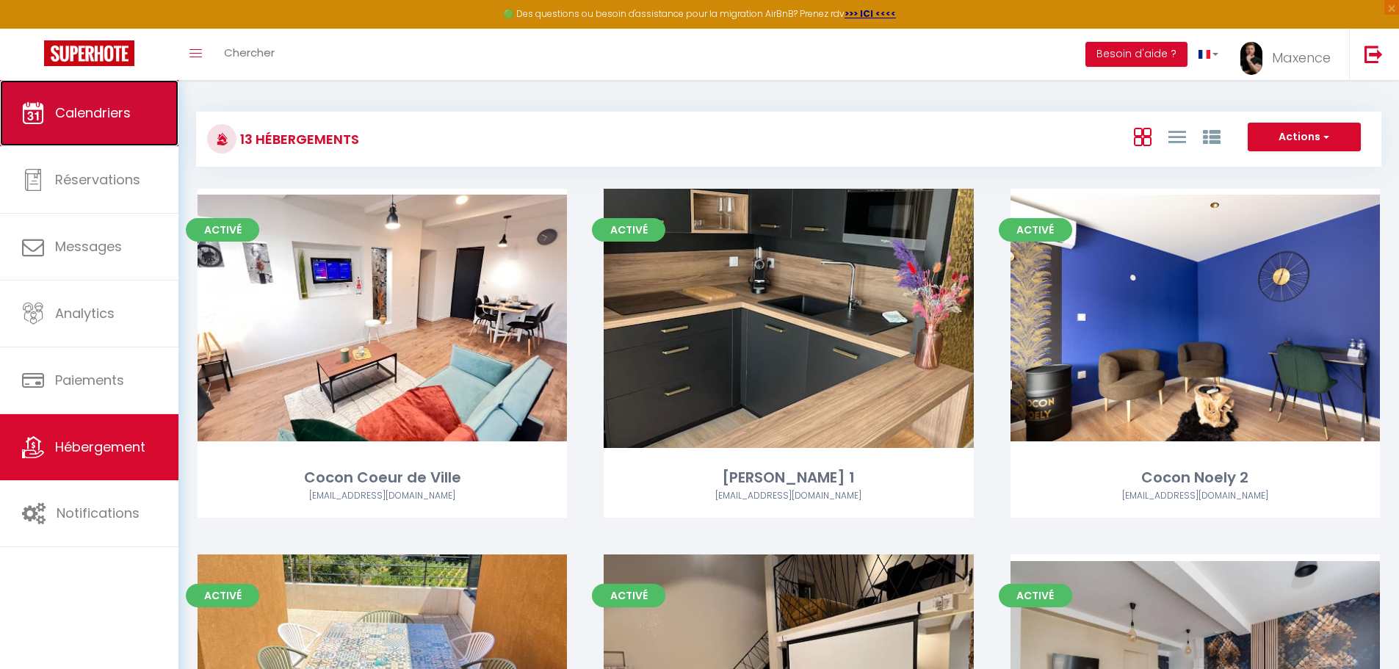
click at [90, 123] on link "Calendriers" at bounding box center [89, 113] width 178 height 66
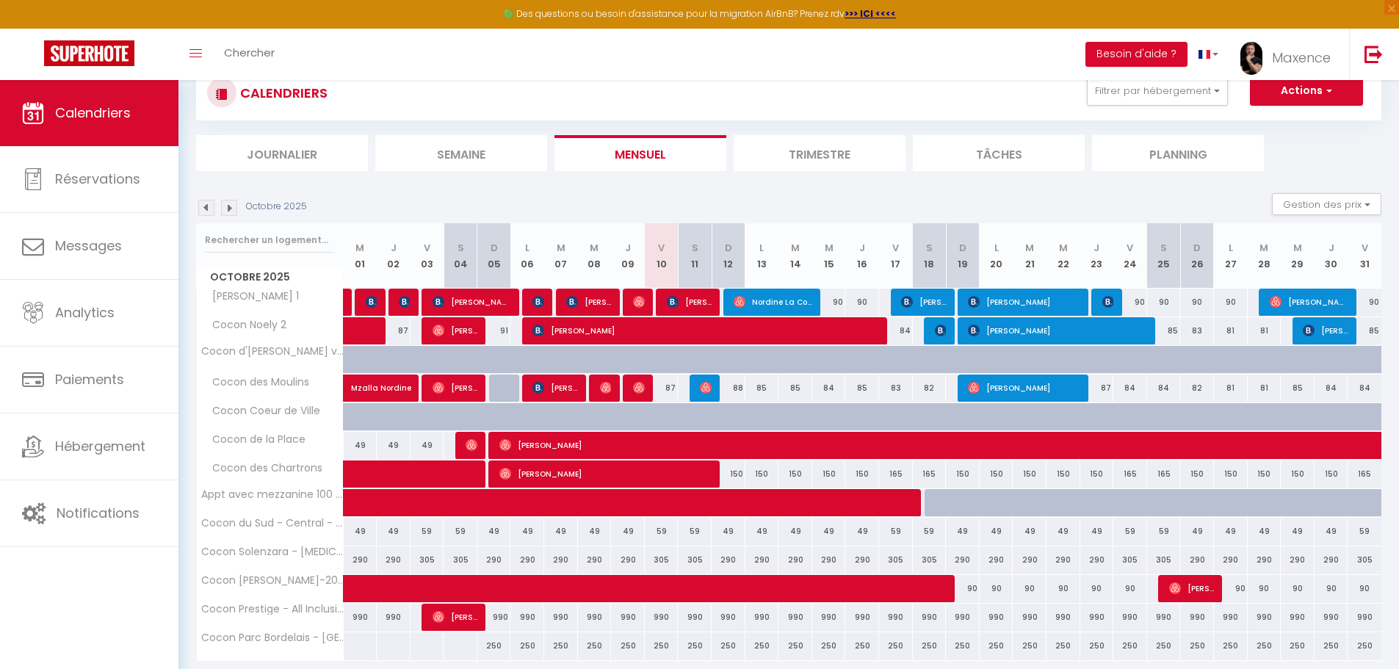
scroll to position [99, 0]
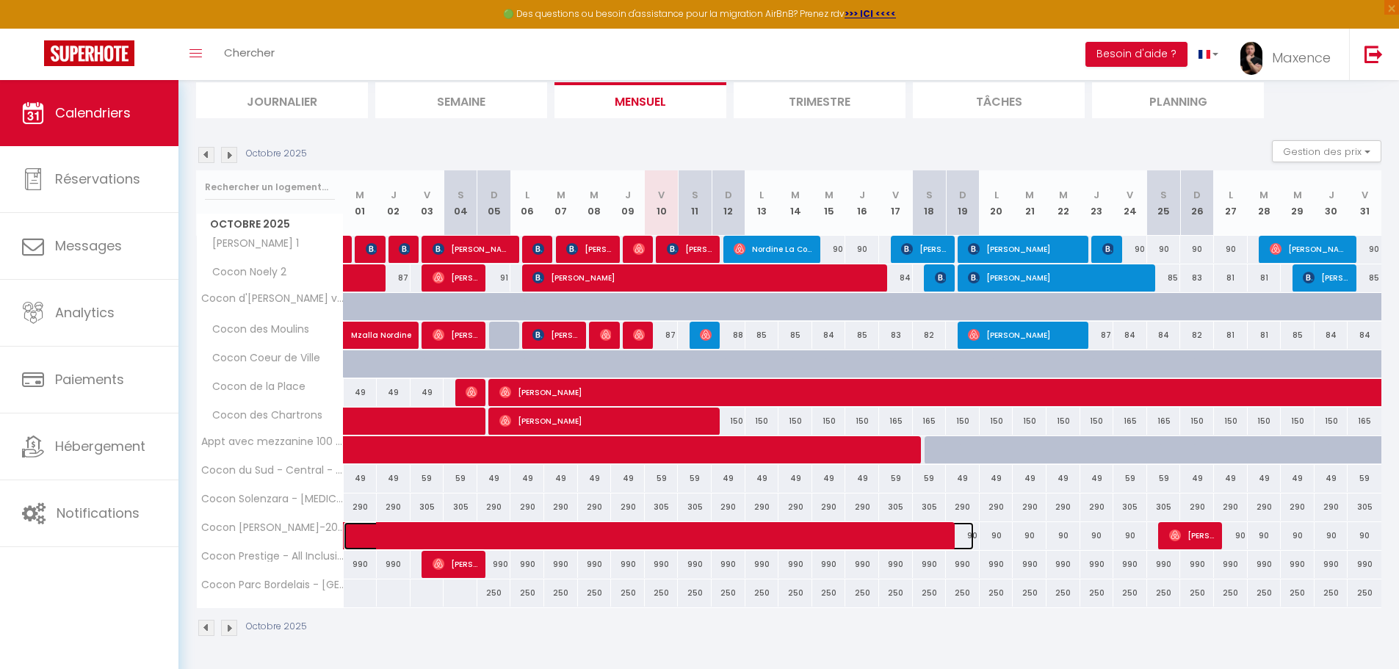
click at [973, 541] on span at bounding box center [670, 536] width 608 height 28
select select "OK"
select select "0"
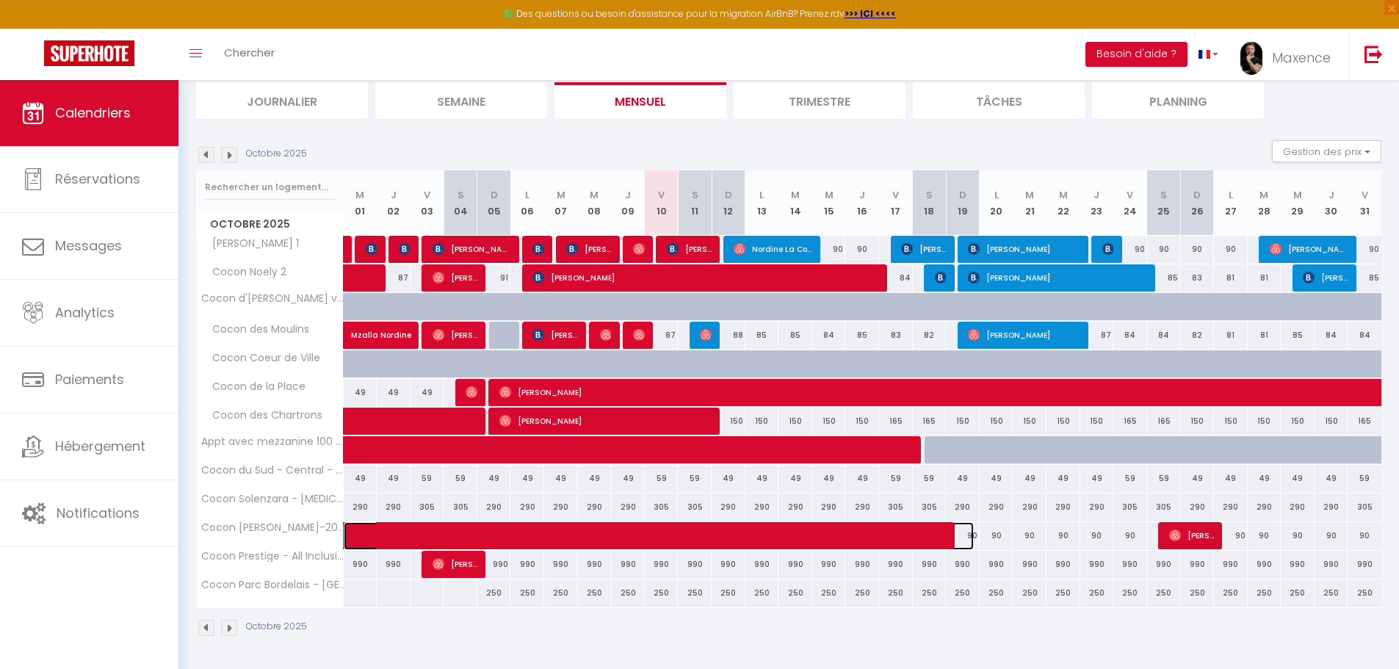
select select "1"
select select
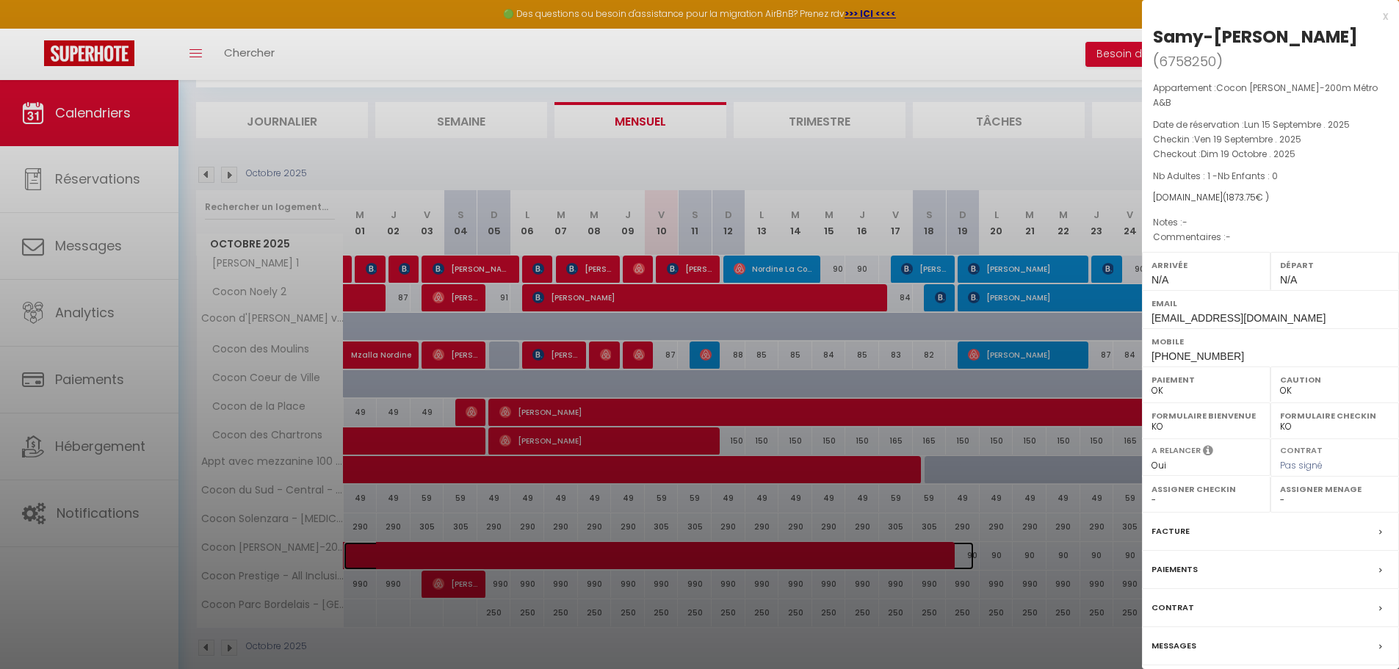
scroll to position [162, 0]
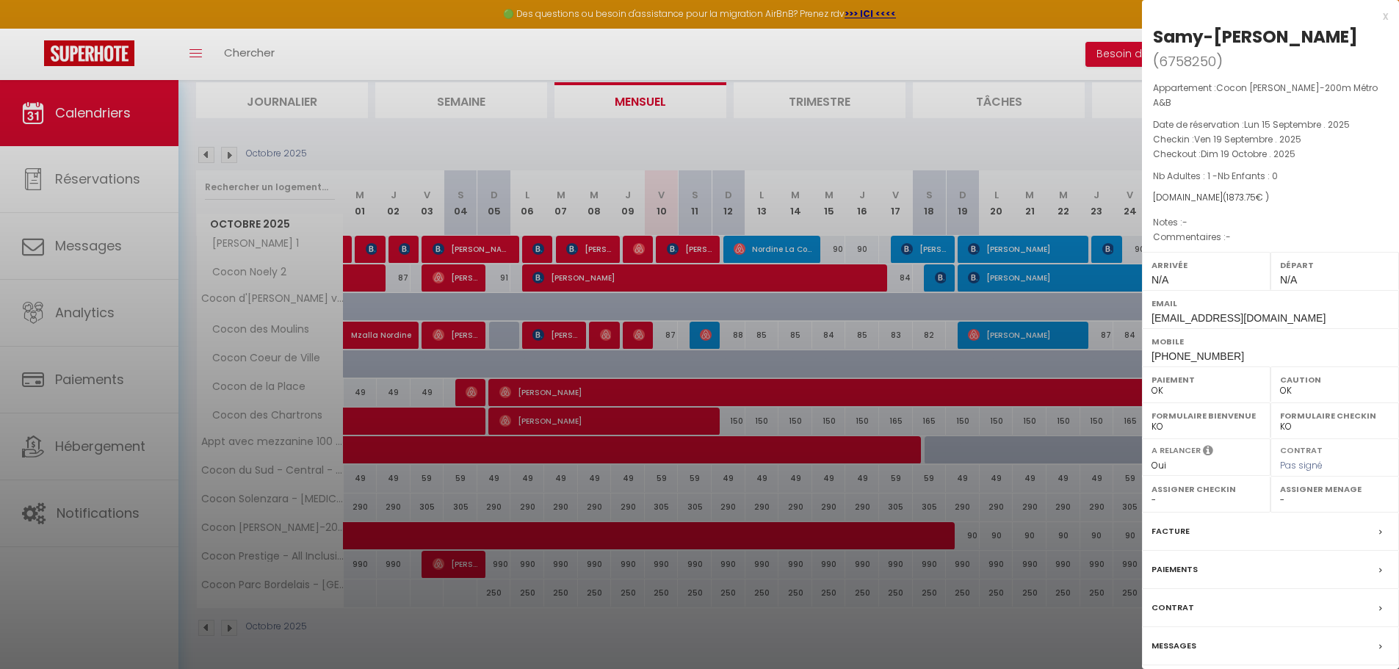
click at [1383, 18] on div "x" at bounding box center [1265, 16] width 246 height 18
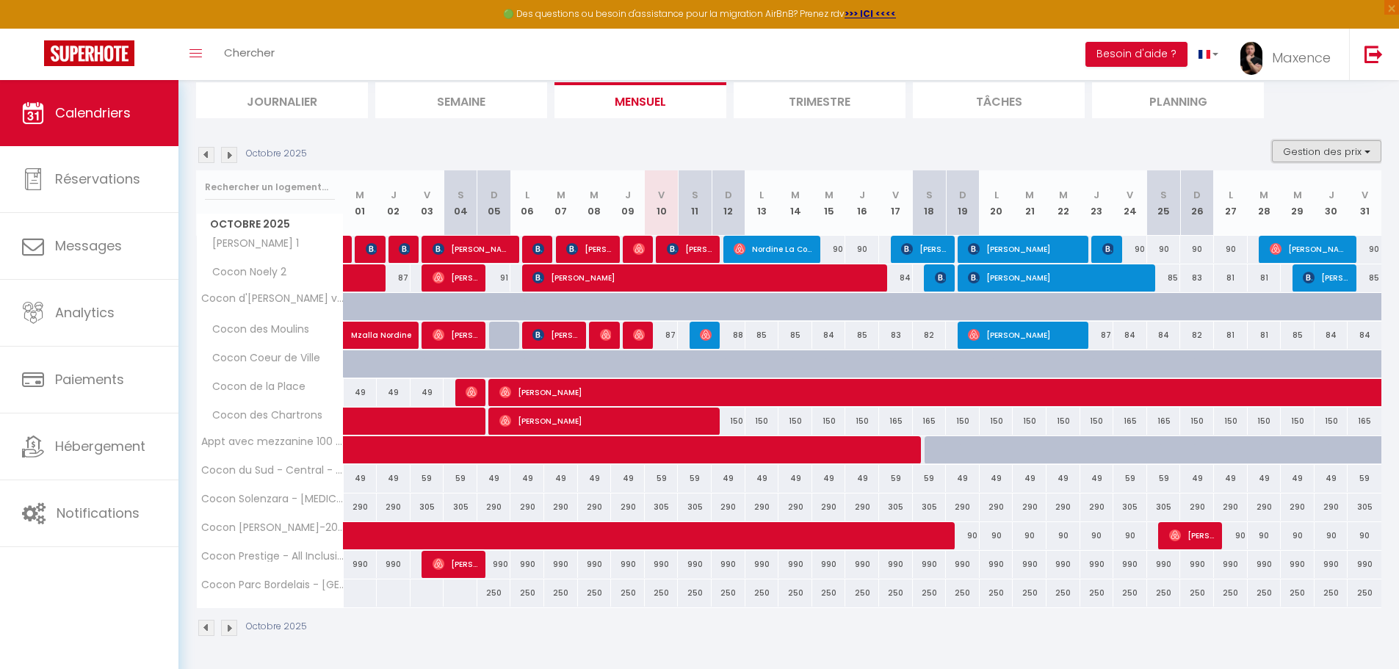
click at [1369, 151] on button "Gestion des prix" at bounding box center [1326, 151] width 109 height 22
click at [1286, 250] on input "Disponibilité" at bounding box center [1314, 248] width 132 height 15
checkbox input "true"
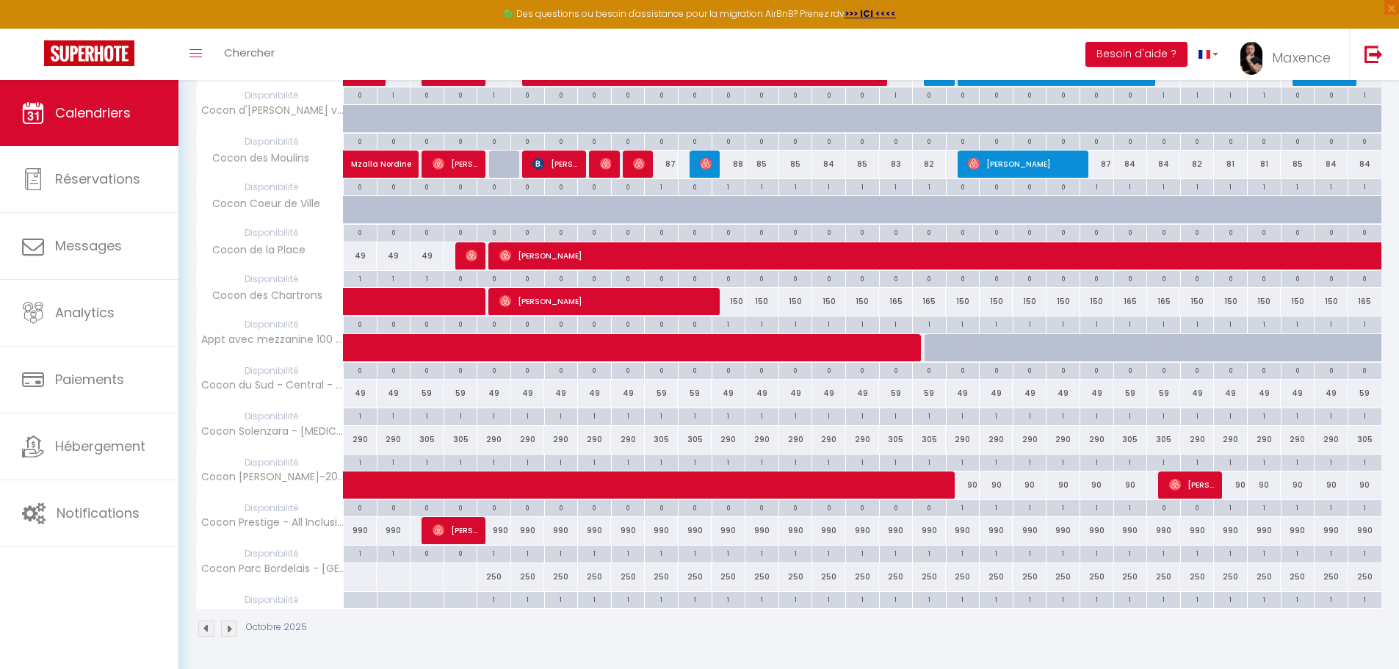
scroll to position [385, 0]
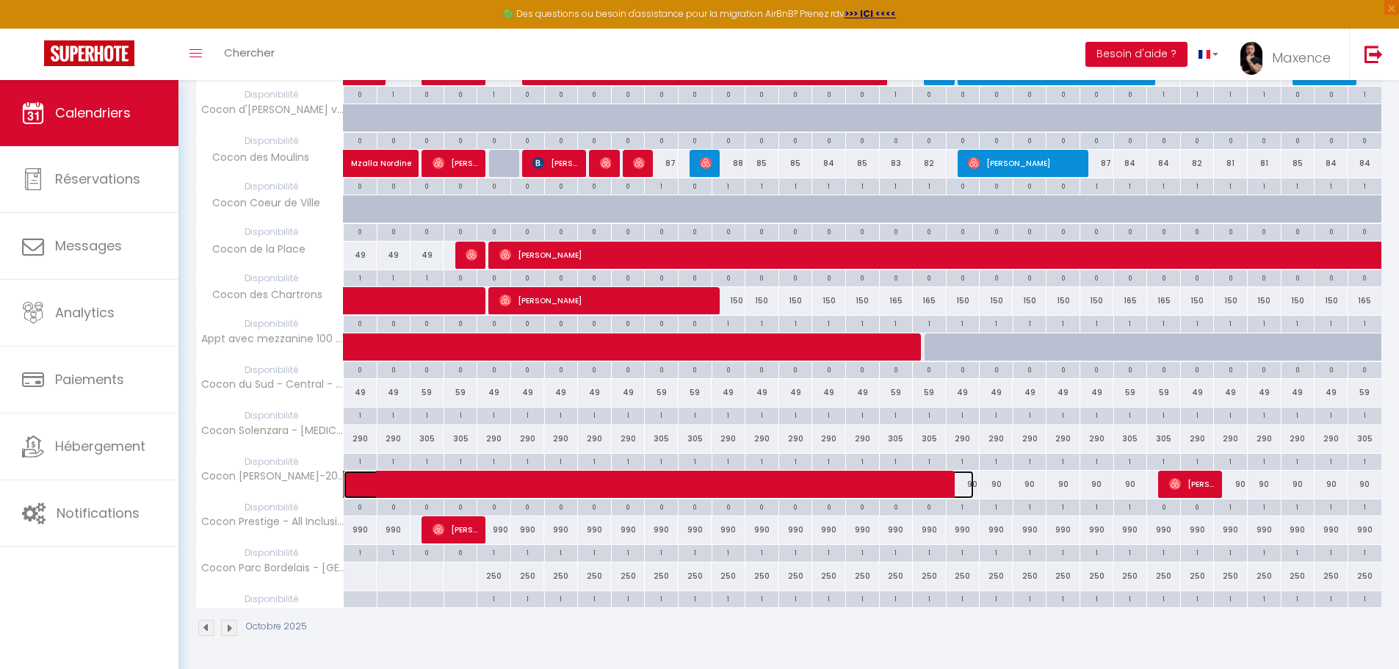
click at [965, 482] on span at bounding box center [670, 485] width 608 height 28
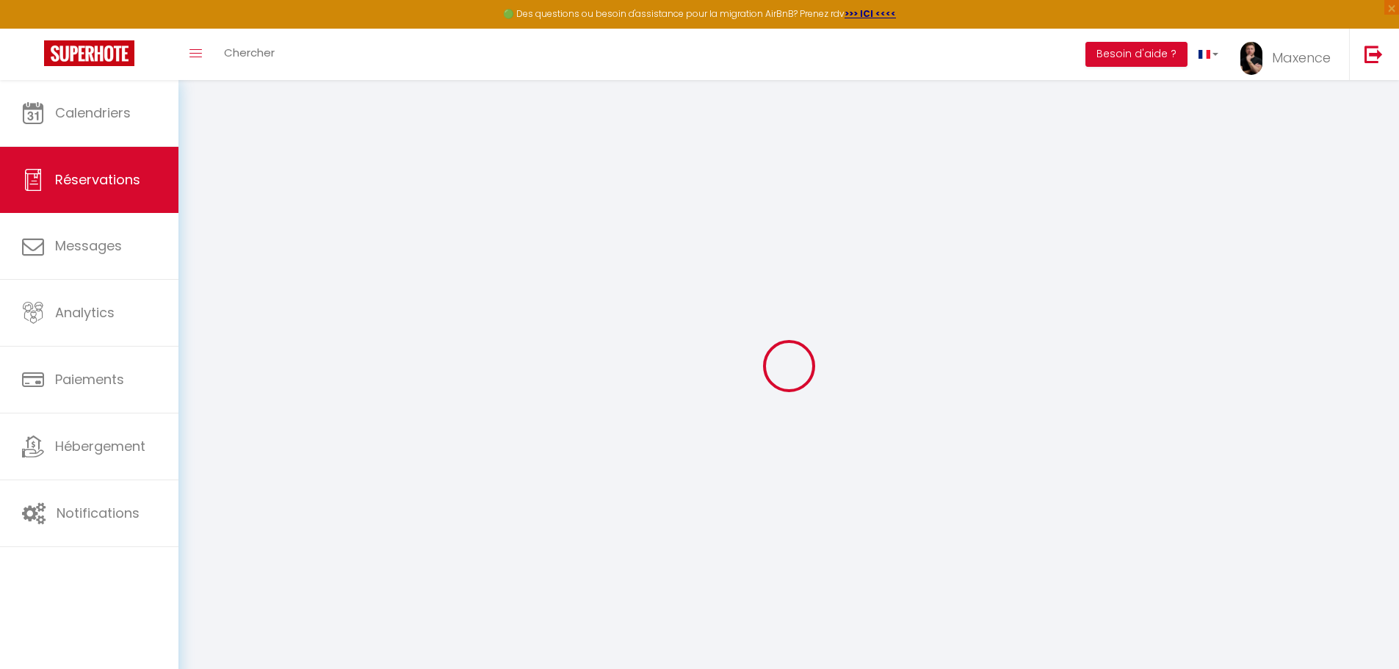
type input "[PERSON_NAME]"
type input "Balou"
type input "[EMAIL_ADDRESS][DOMAIN_NAME]"
type input "[PHONE_NUMBER]"
select select
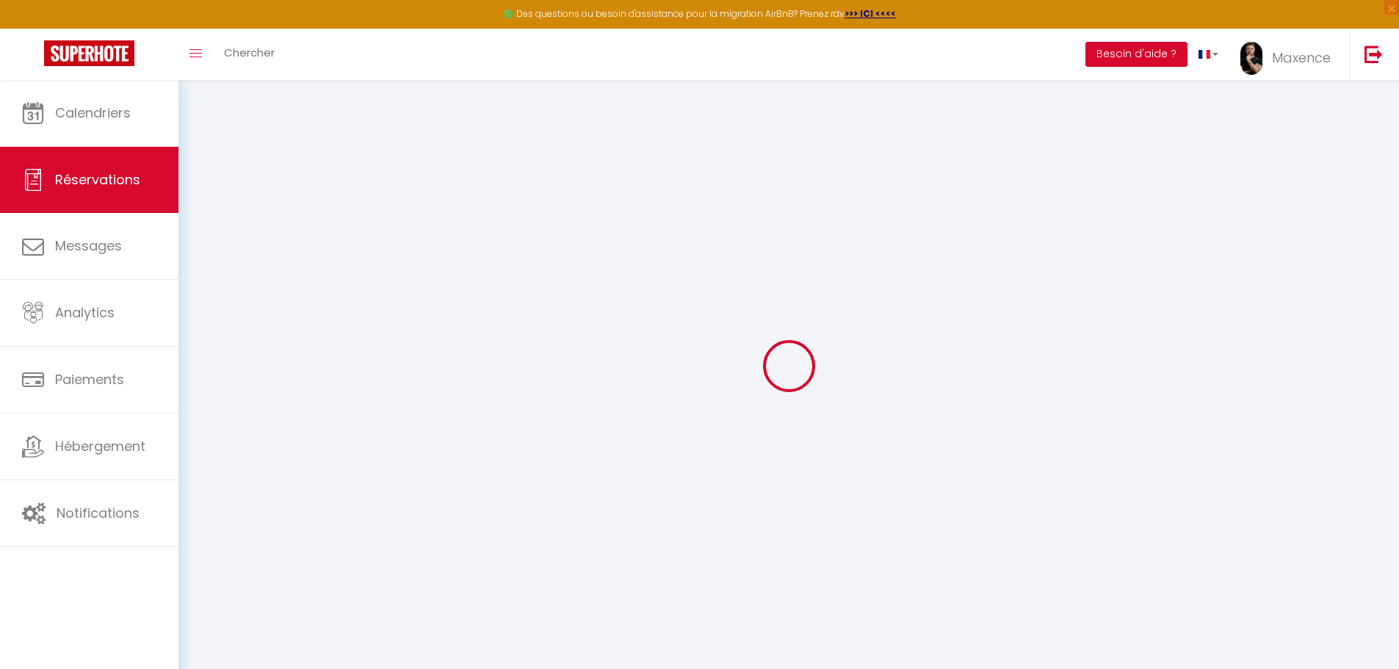
type input "215.28"
select select "73645"
select select "1"
select select
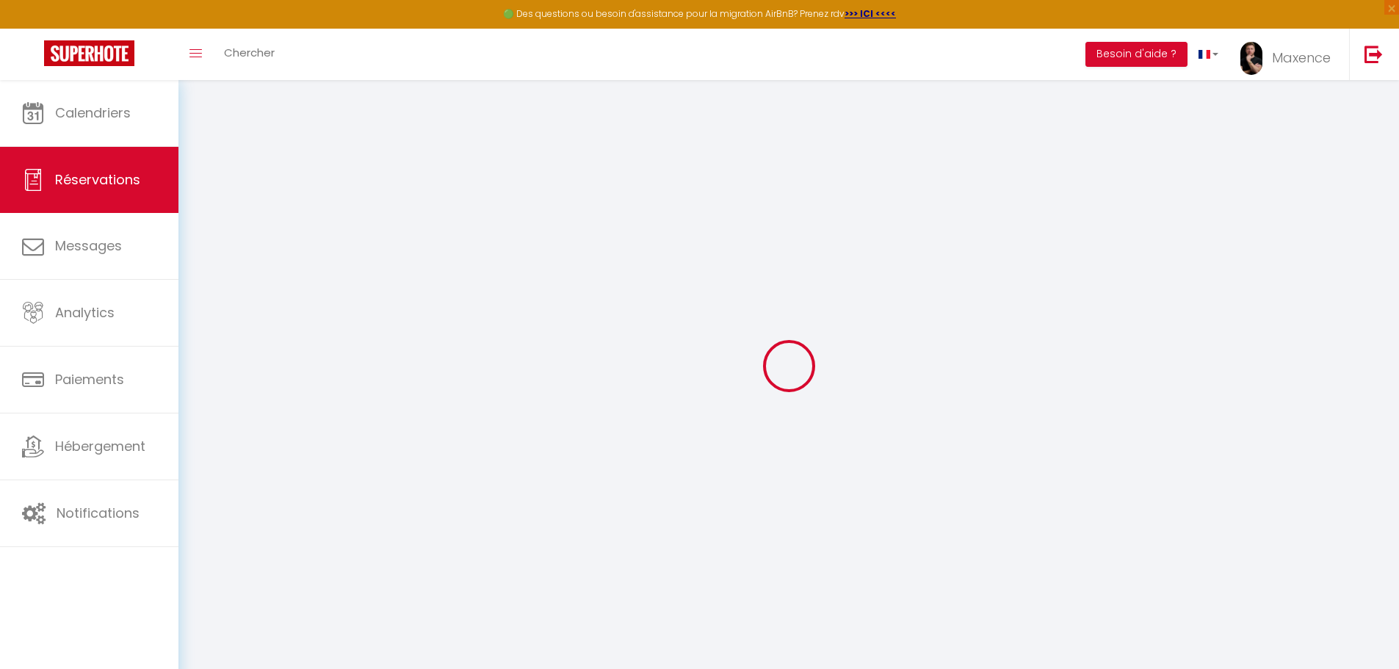
type input "1"
select select "12"
select select
type input "1715.25"
checkbox input "false"
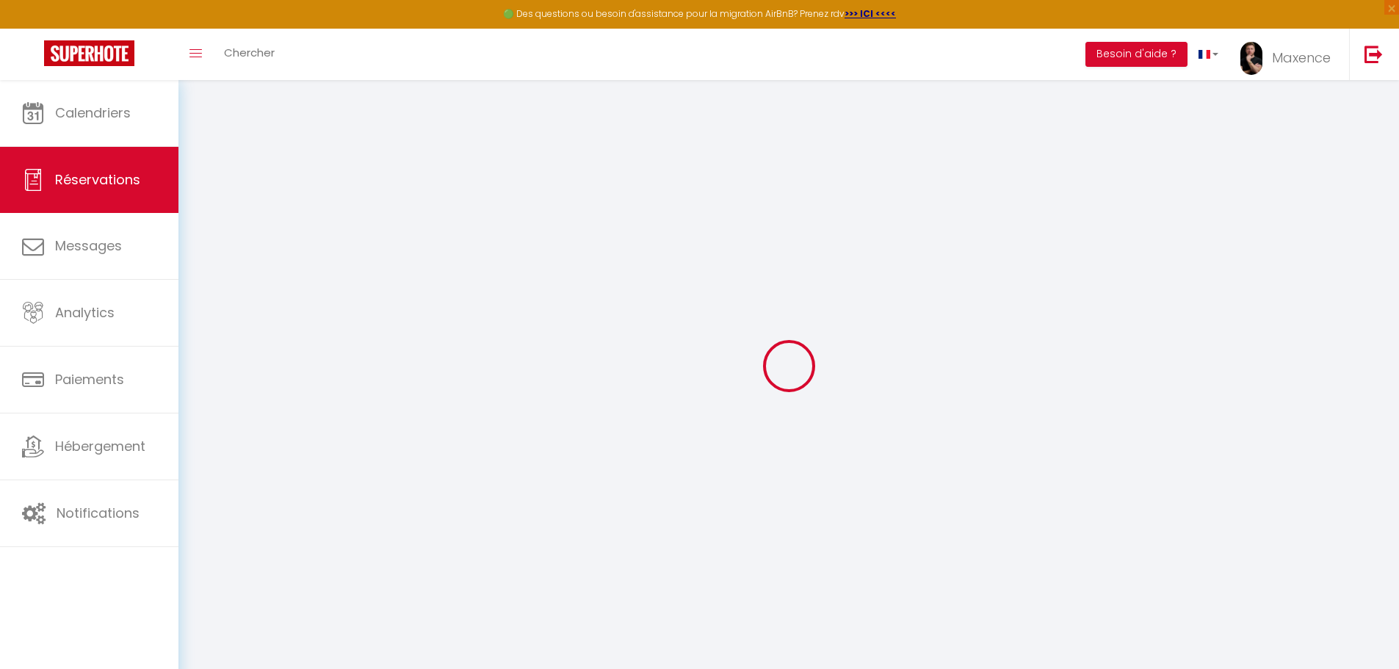
type input "0"
select select "1"
type input "0"
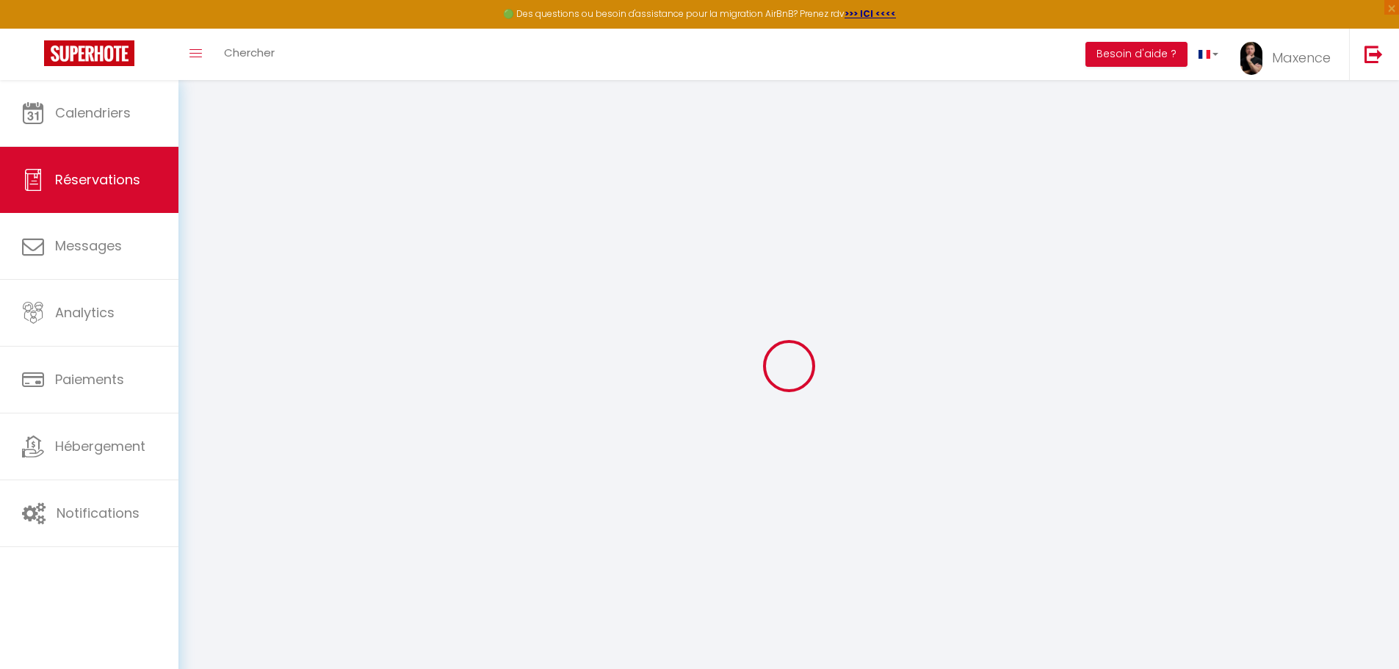
select select
select select "15"
checkbox input "false"
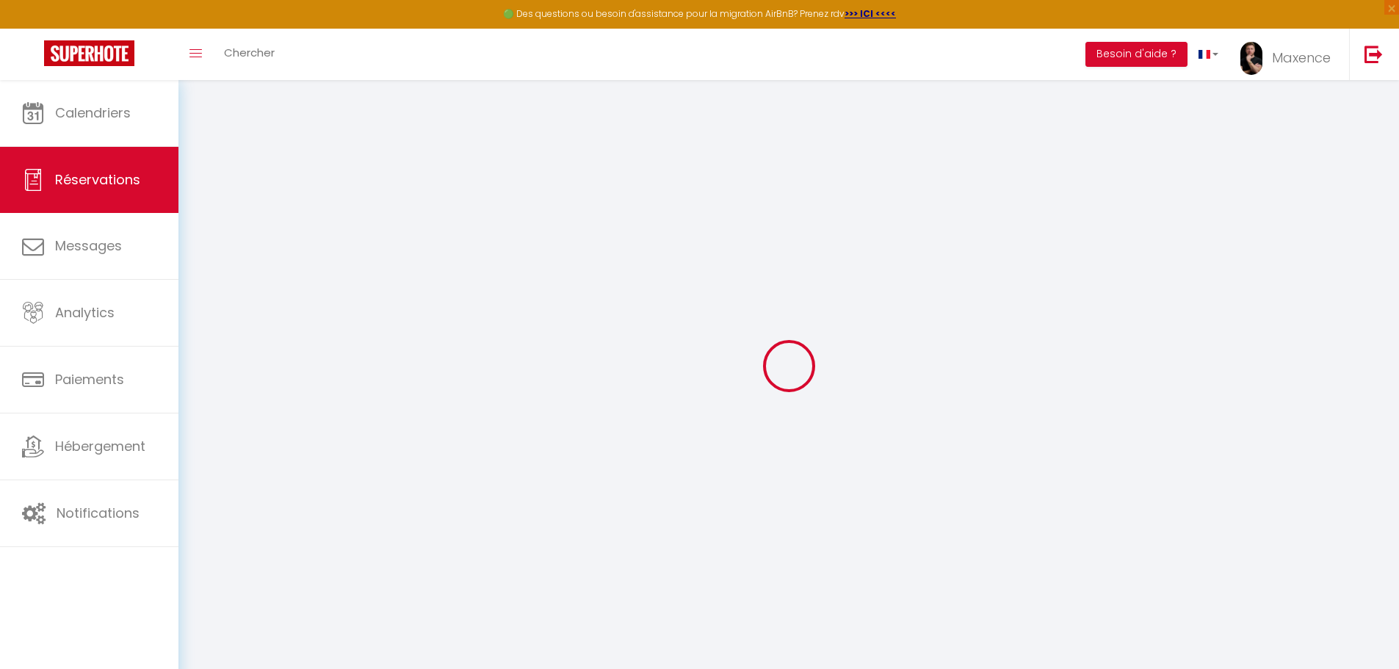
select select
checkbox input "false"
select select
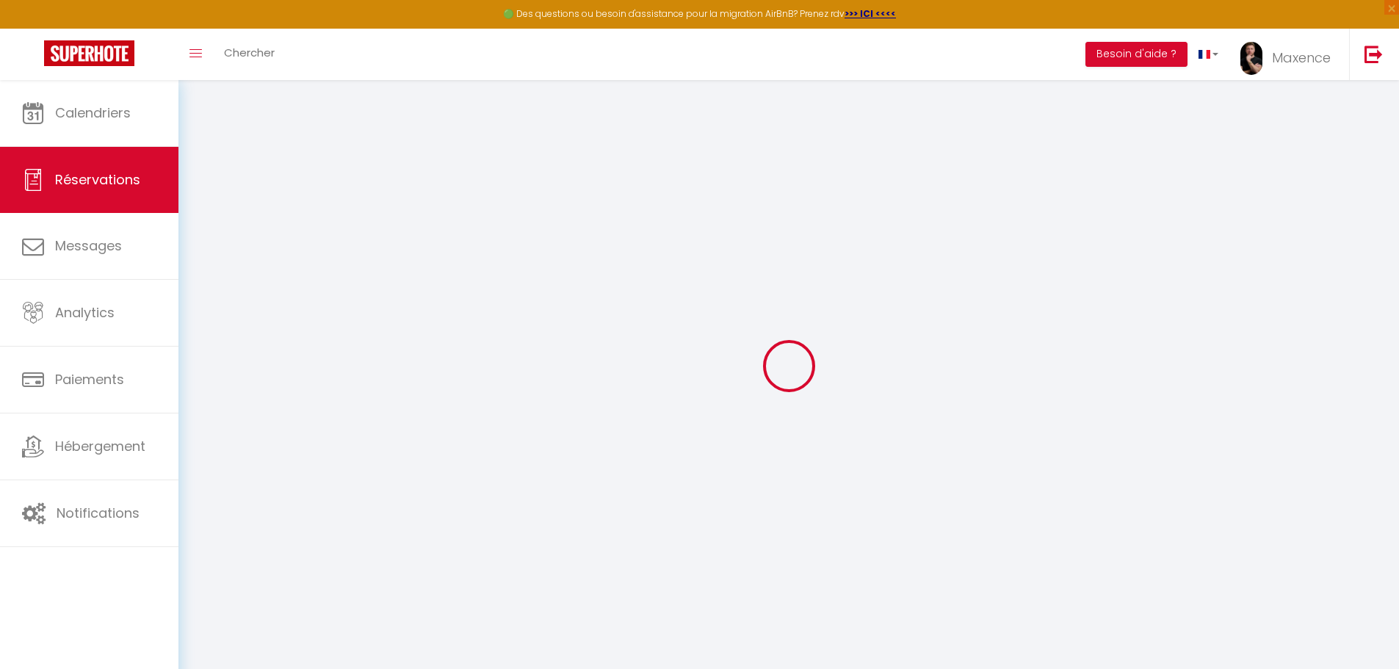
select select
checkbox input "false"
select select
type input "35"
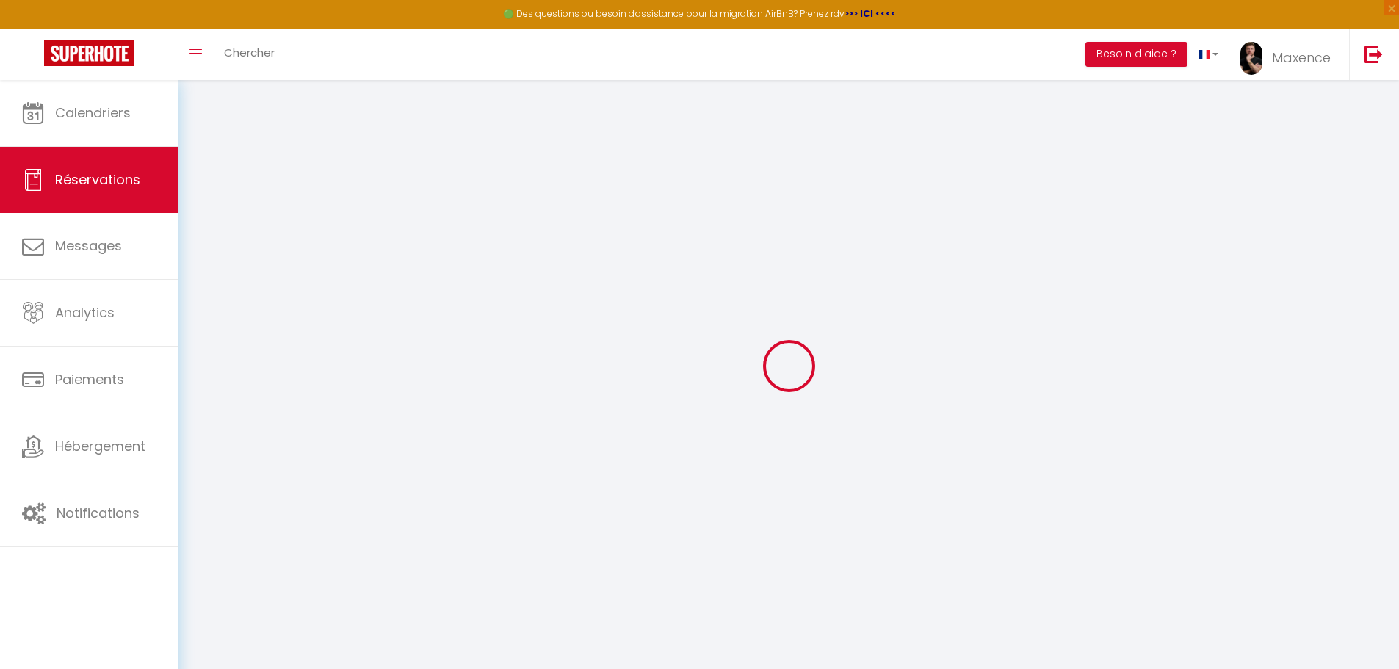
type input "123.5"
select select
checkbox input "false"
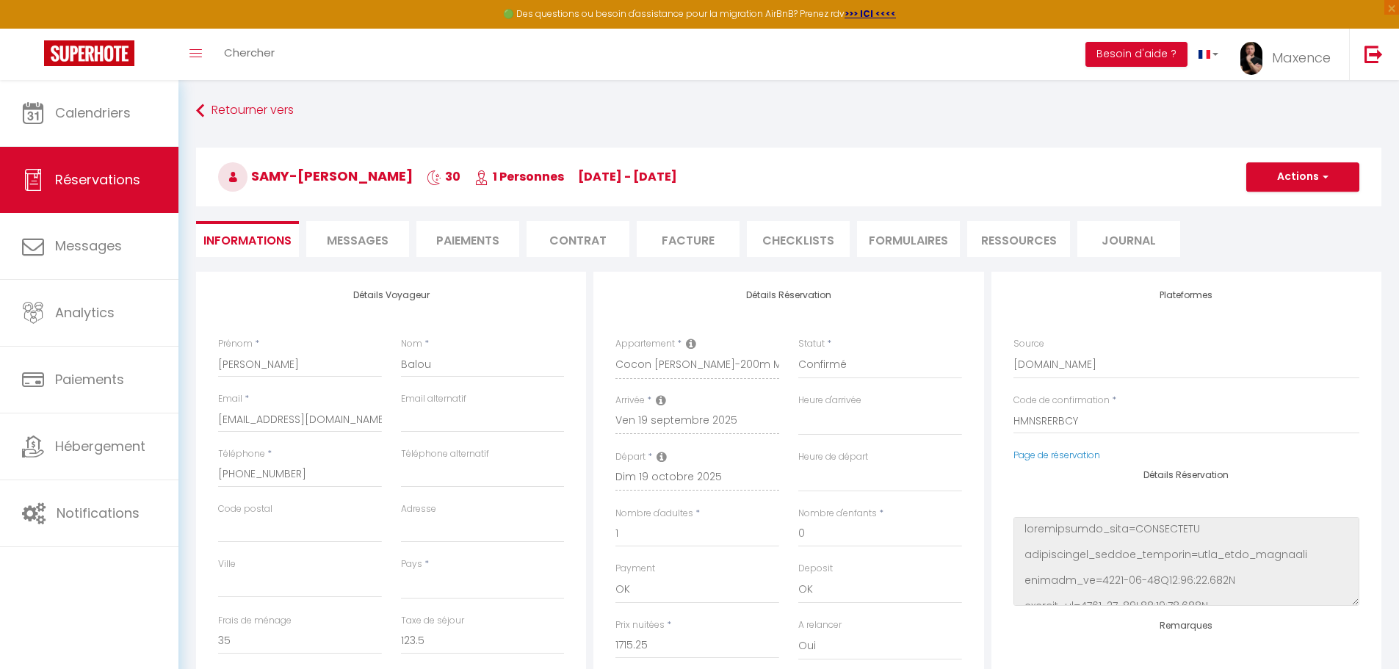
select select
checkbox input "false"
select select
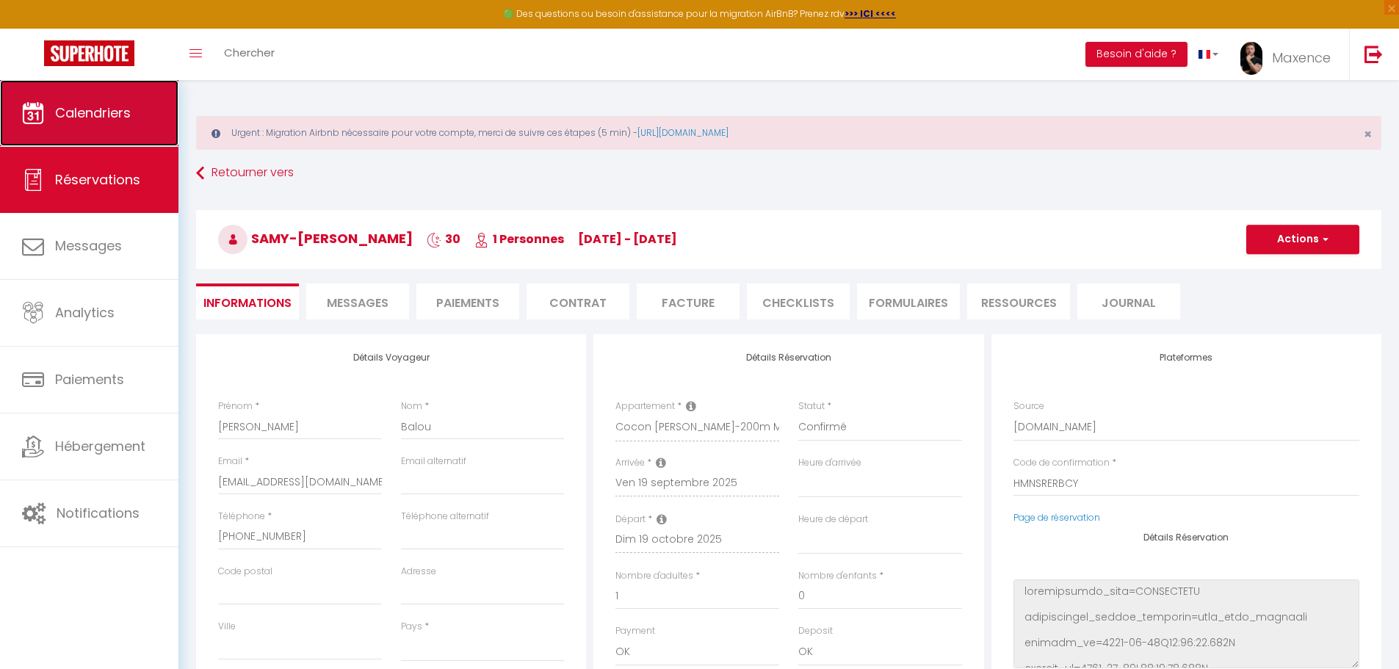
click at [110, 131] on link "Calendriers" at bounding box center [89, 113] width 178 height 66
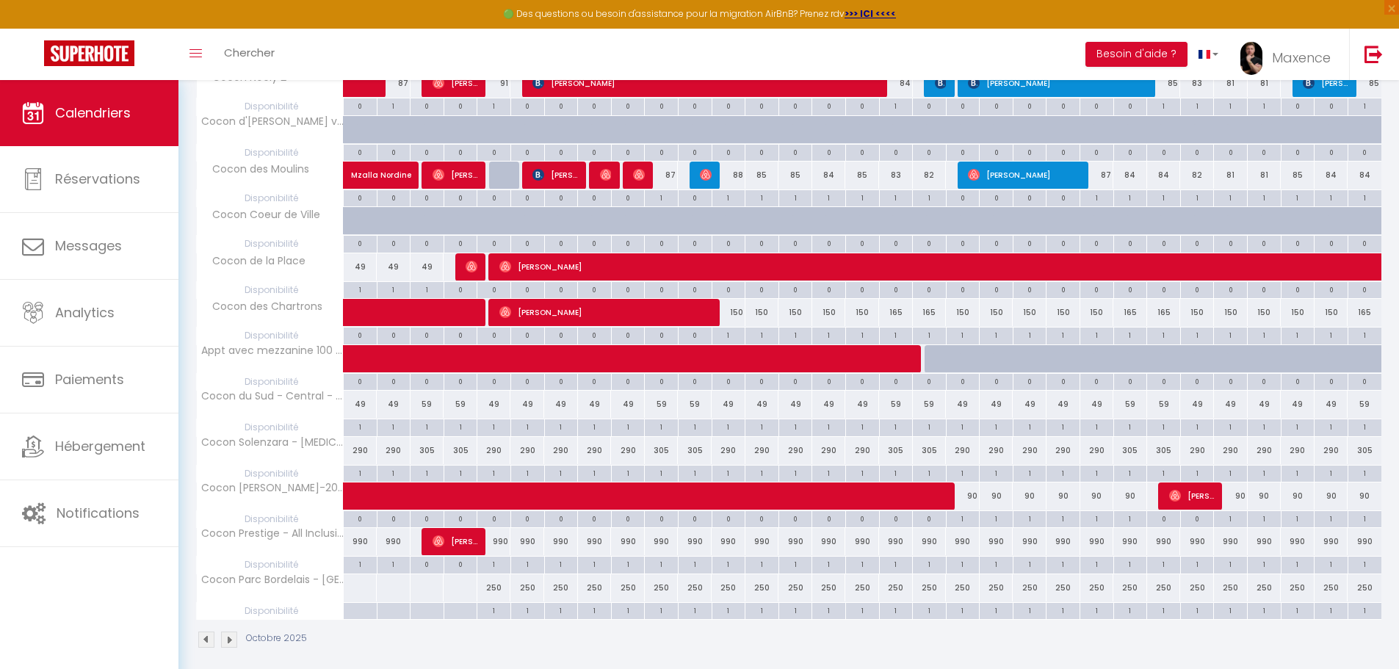
scroll to position [322, 0]
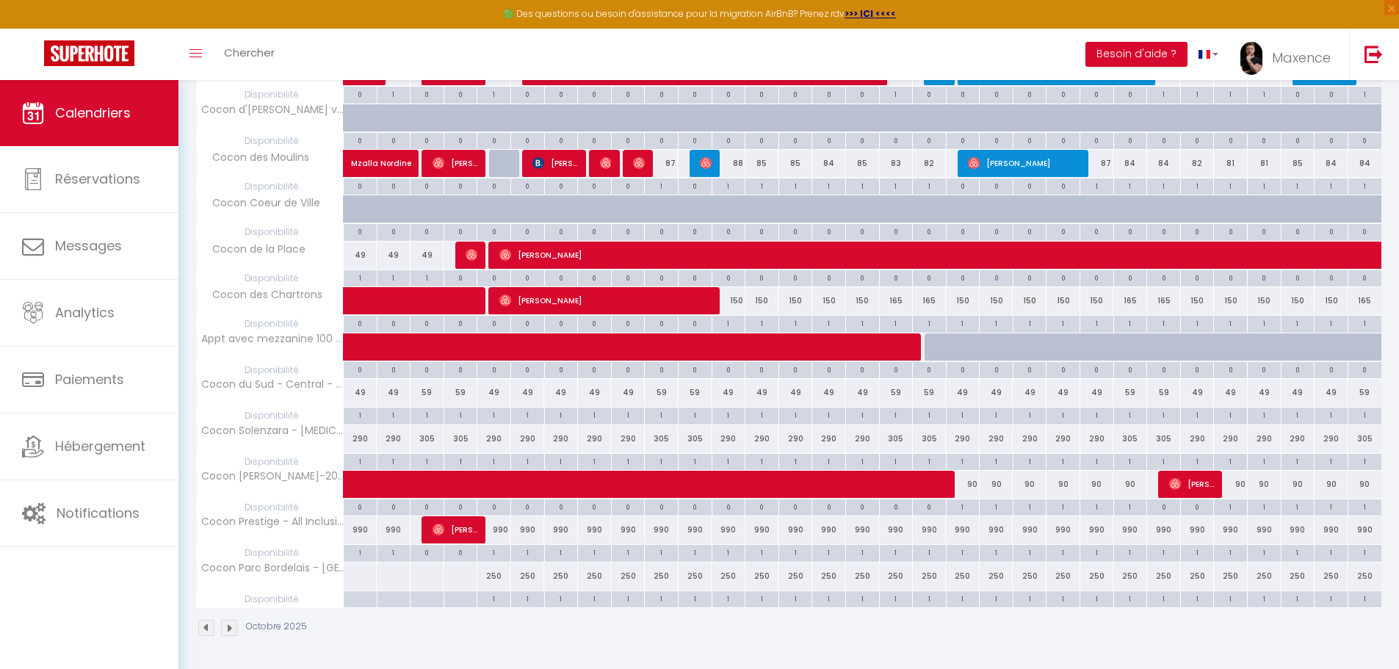
click at [962, 508] on div "1" at bounding box center [962, 506] width 33 height 14
select select "1"
type input "Dim 19 Octobre 2025"
type input "Lun 20 Octobre 2025"
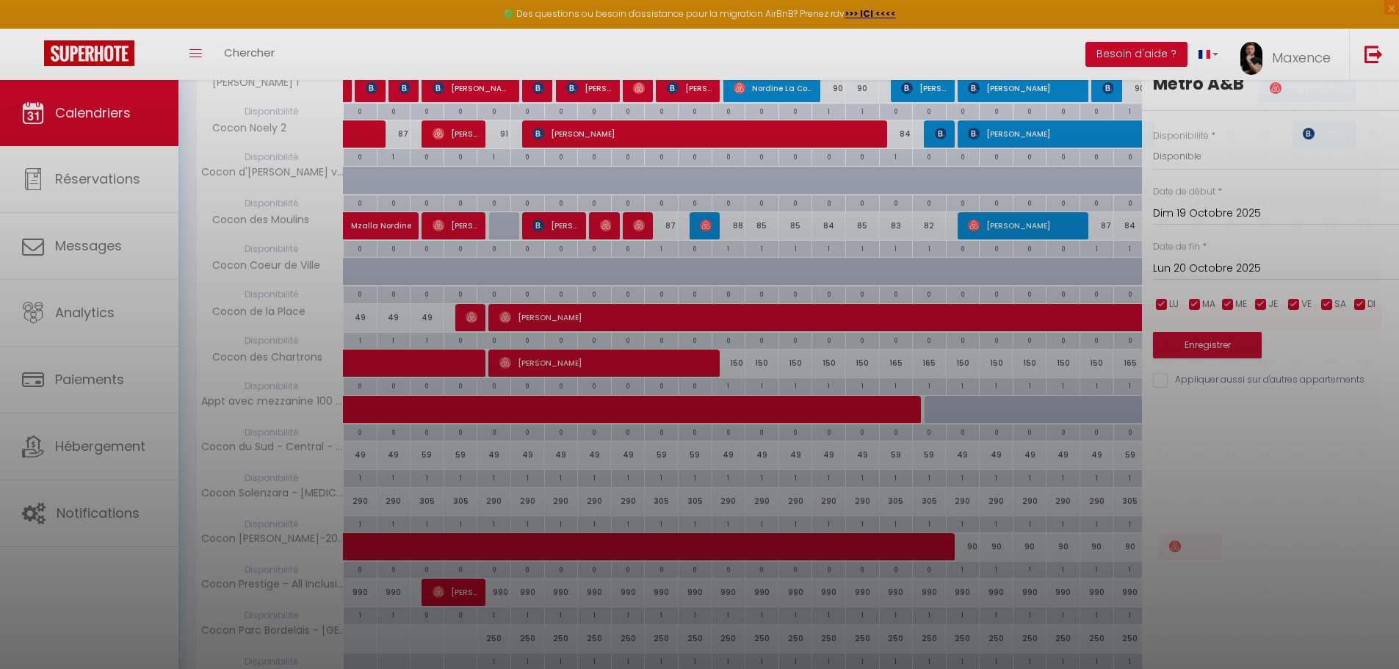
scroll to position [385, 0]
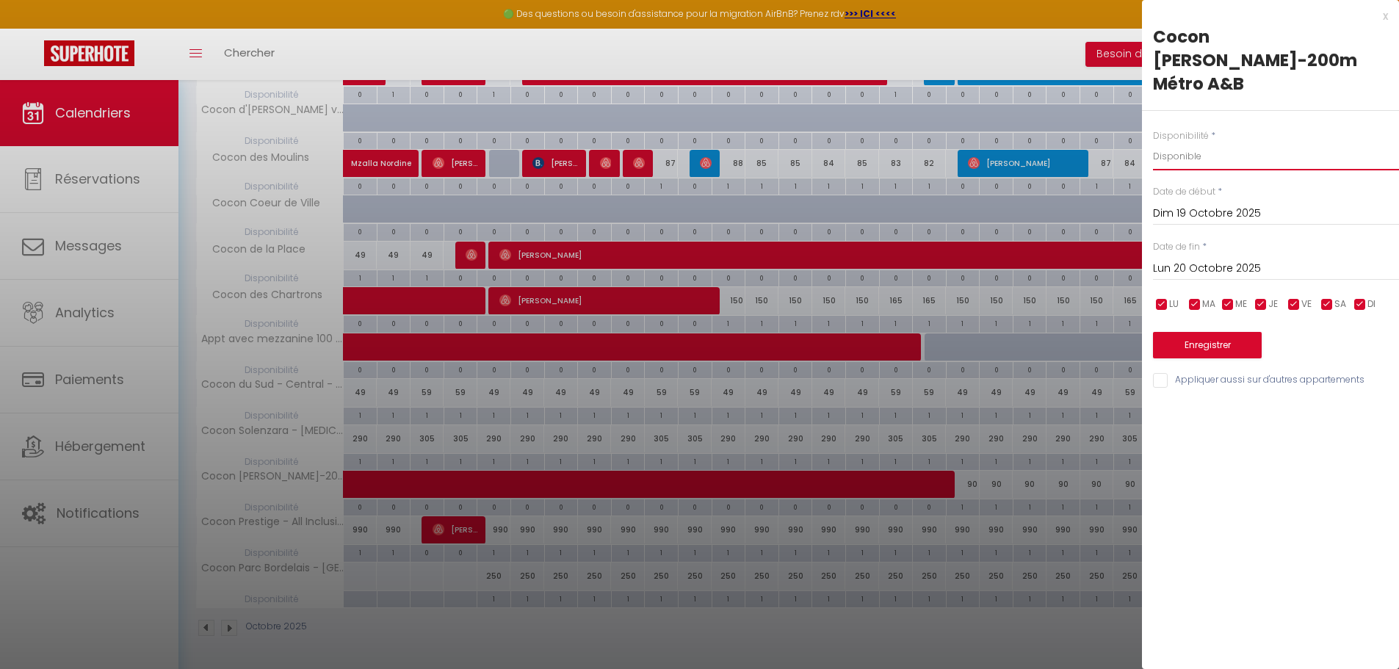
click at [1218, 142] on select "Disponible Indisponible" at bounding box center [1276, 156] width 246 height 28
select select "0"
click at [1153, 142] on select "Disponible Indisponible" at bounding box center [1276, 156] width 246 height 28
click at [1214, 332] on button "Enregistrer" at bounding box center [1207, 345] width 109 height 26
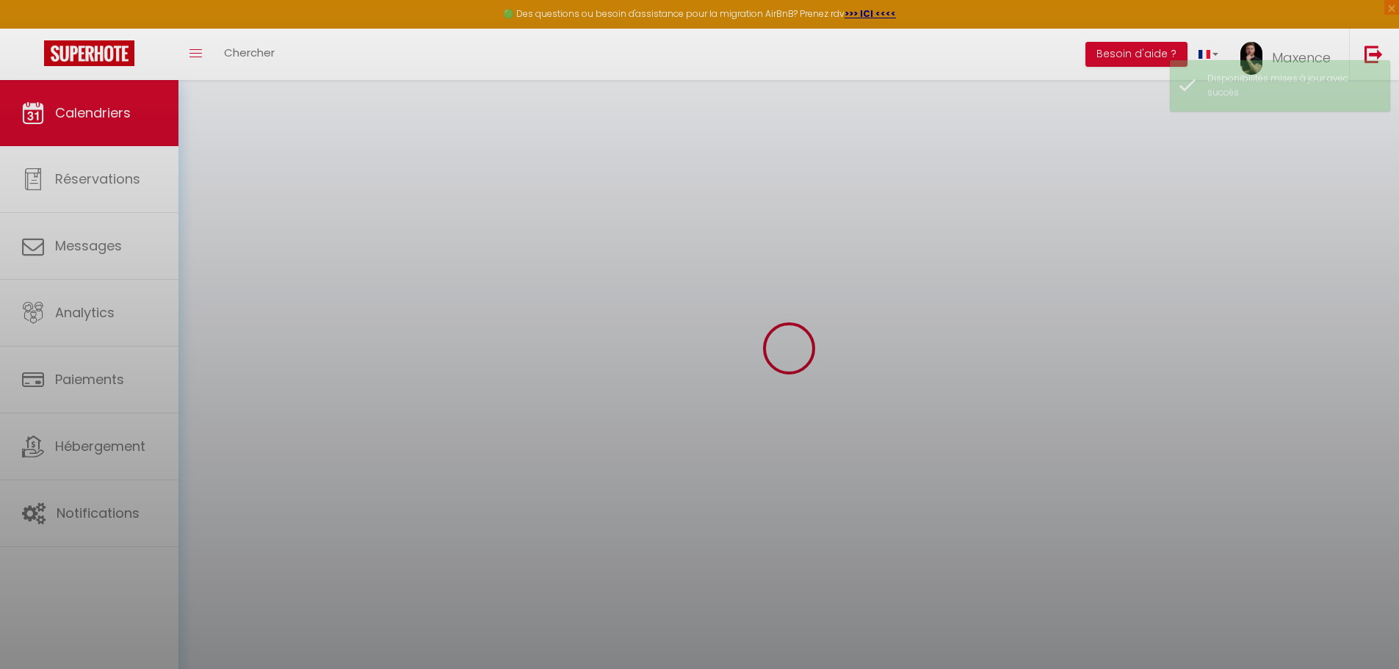
select select "0"
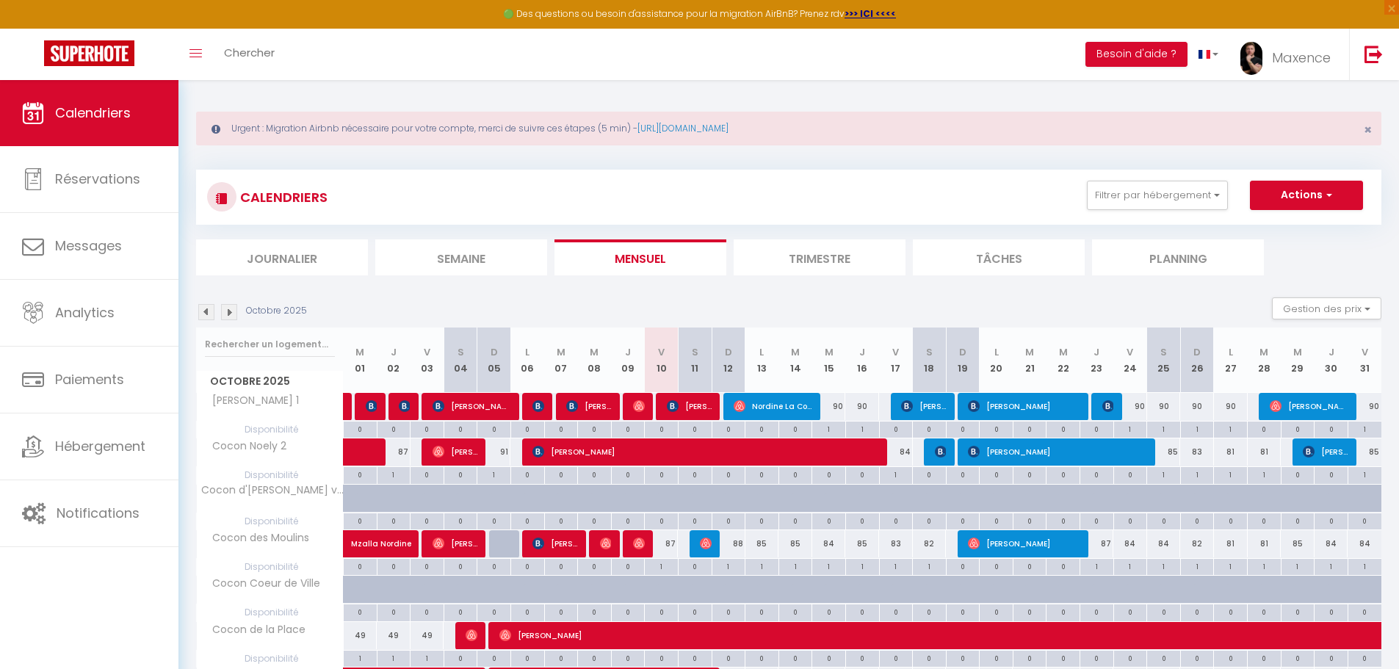
scroll to position [0, 0]
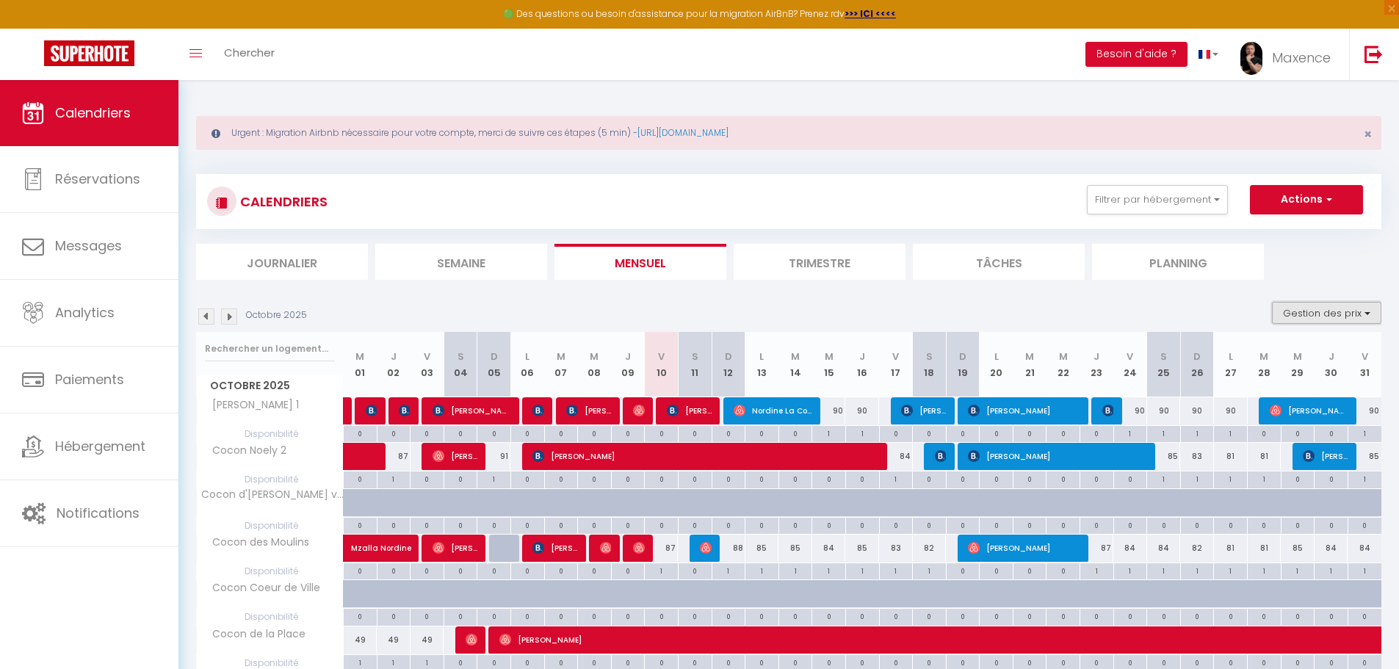
click at [1311, 310] on button "Gestion des prix" at bounding box center [1326, 313] width 109 height 22
click at [1257, 407] on input "Disponibilité" at bounding box center [1314, 409] width 132 height 15
checkbox input "false"
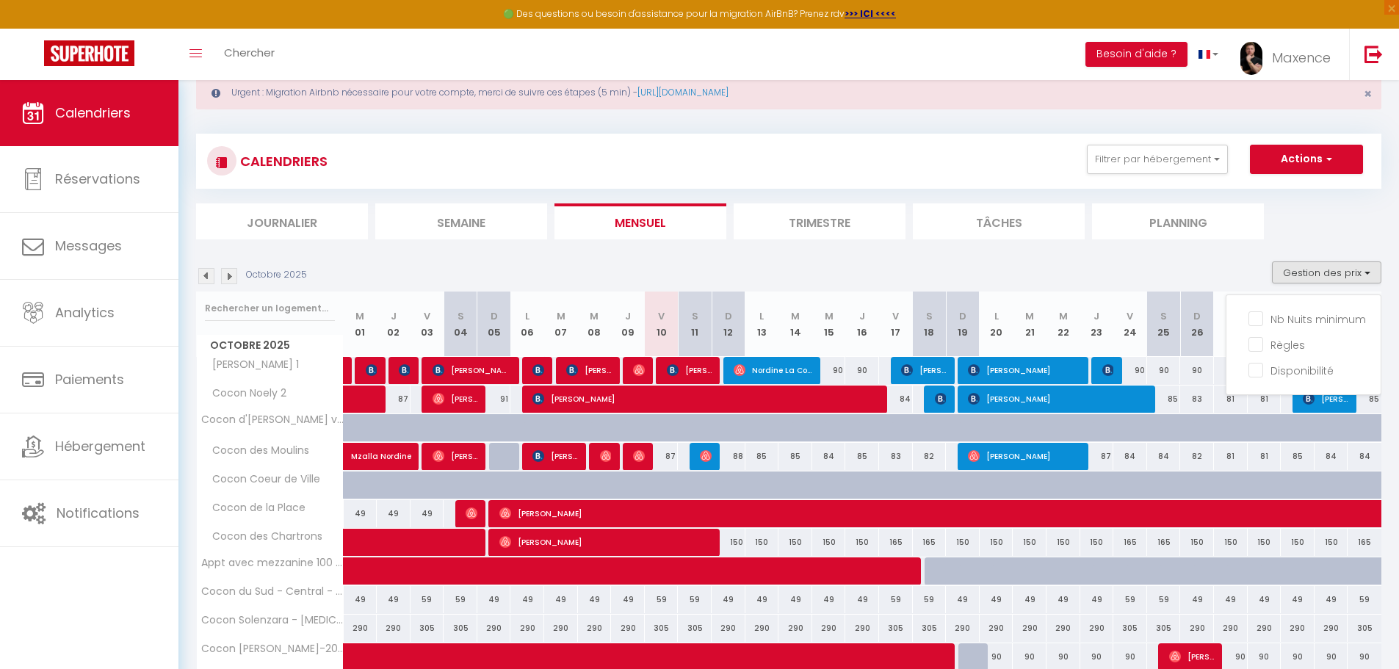
scroll to position [147, 0]
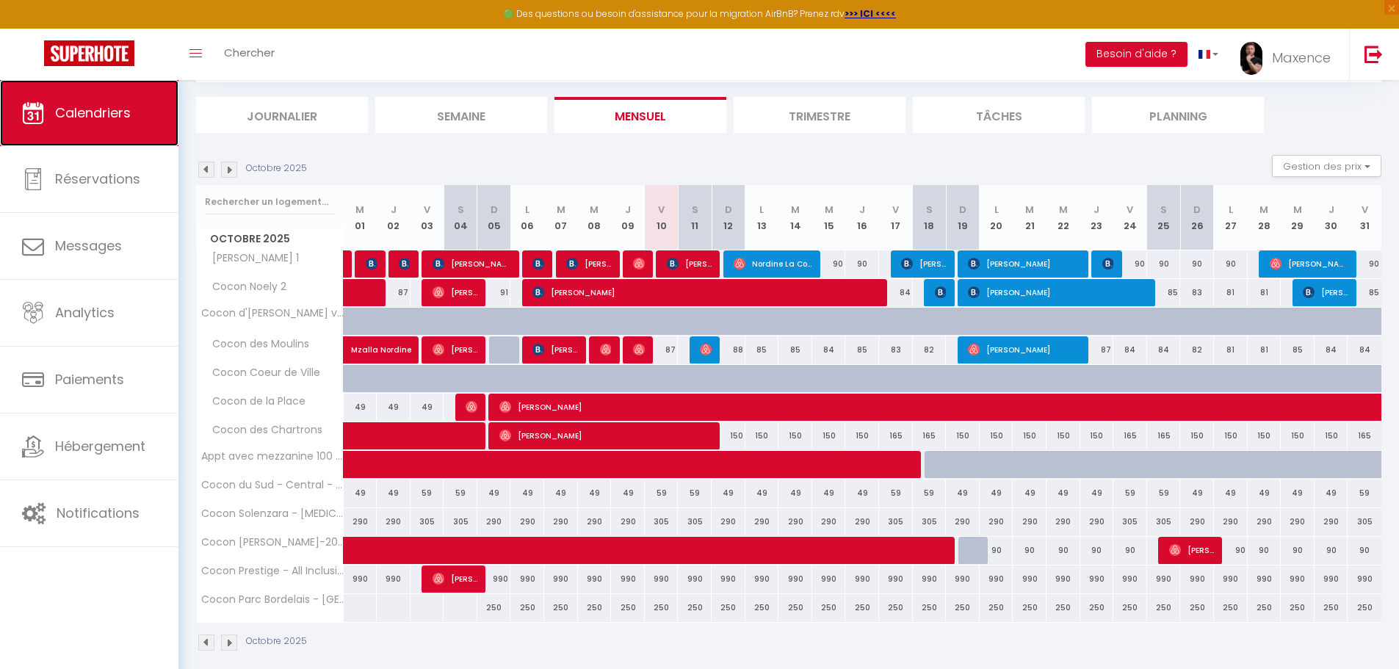
click at [97, 120] on span "Calendriers" at bounding box center [93, 113] width 76 height 18
